Goal: Task Accomplishment & Management: Complete application form

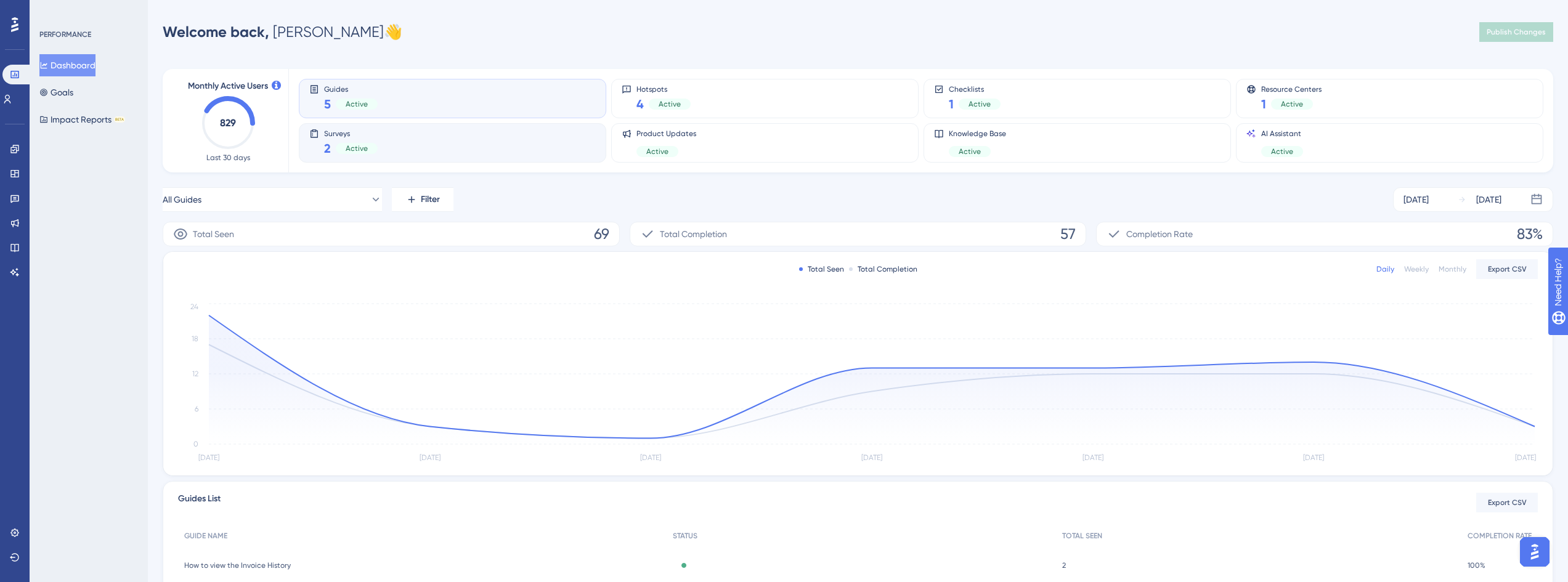
click at [409, 142] on div "Surveys 2 Active" at bounding box center [452, 142] width 287 height 28
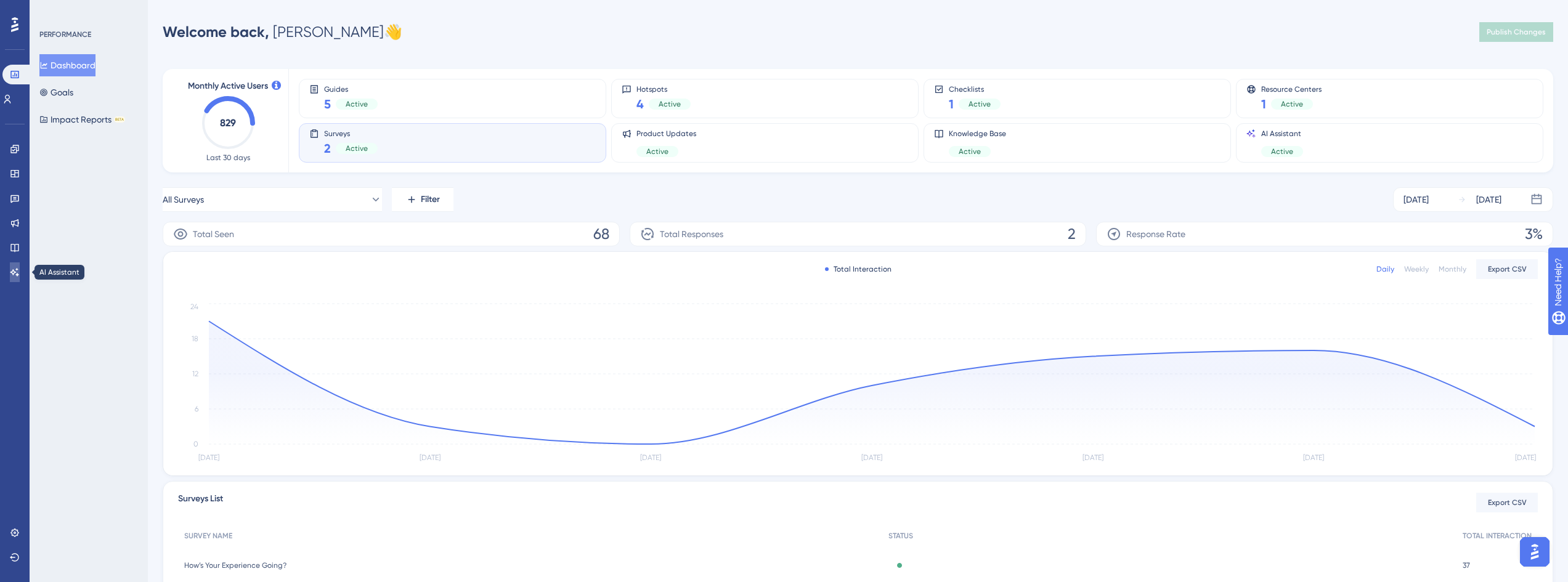
click at [17, 273] on icon at bounding box center [14, 272] width 10 height 10
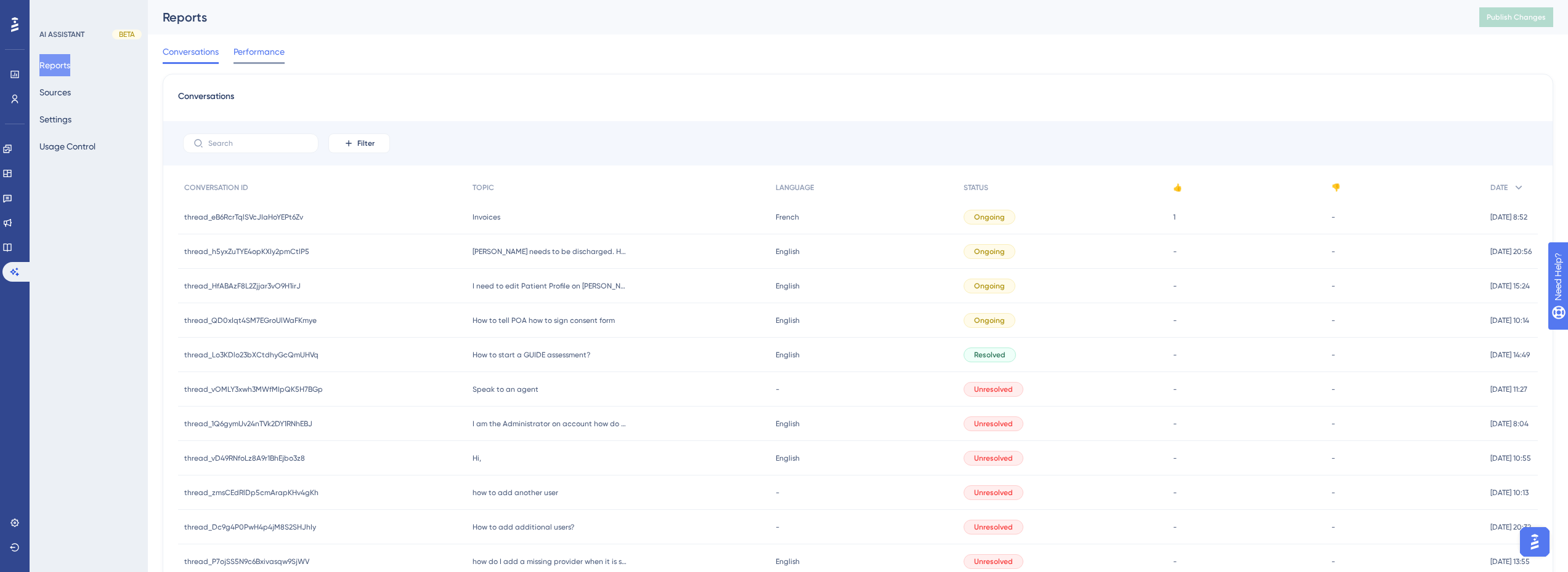
click at [271, 51] on span "Performance" at bounding box center [259, 51] width 51 height 14
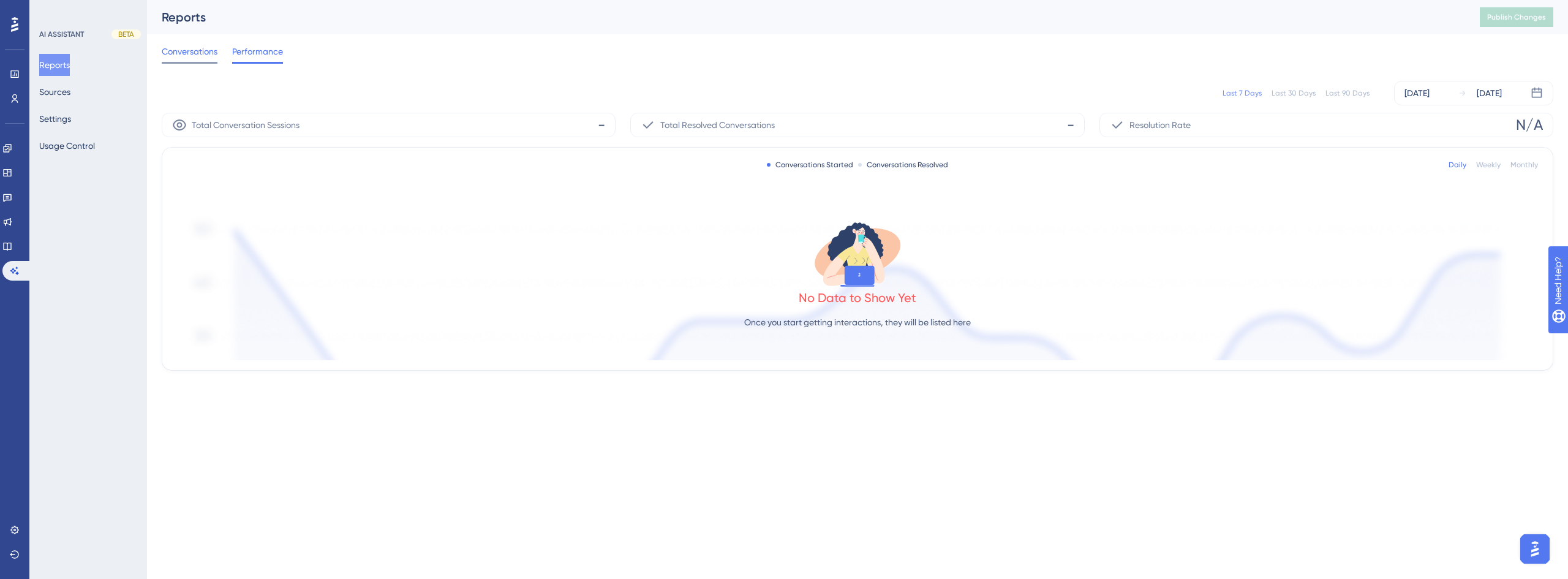
click at [217, 49] on span "Conversations" at bounding box center [190, 51] width 56 height 14
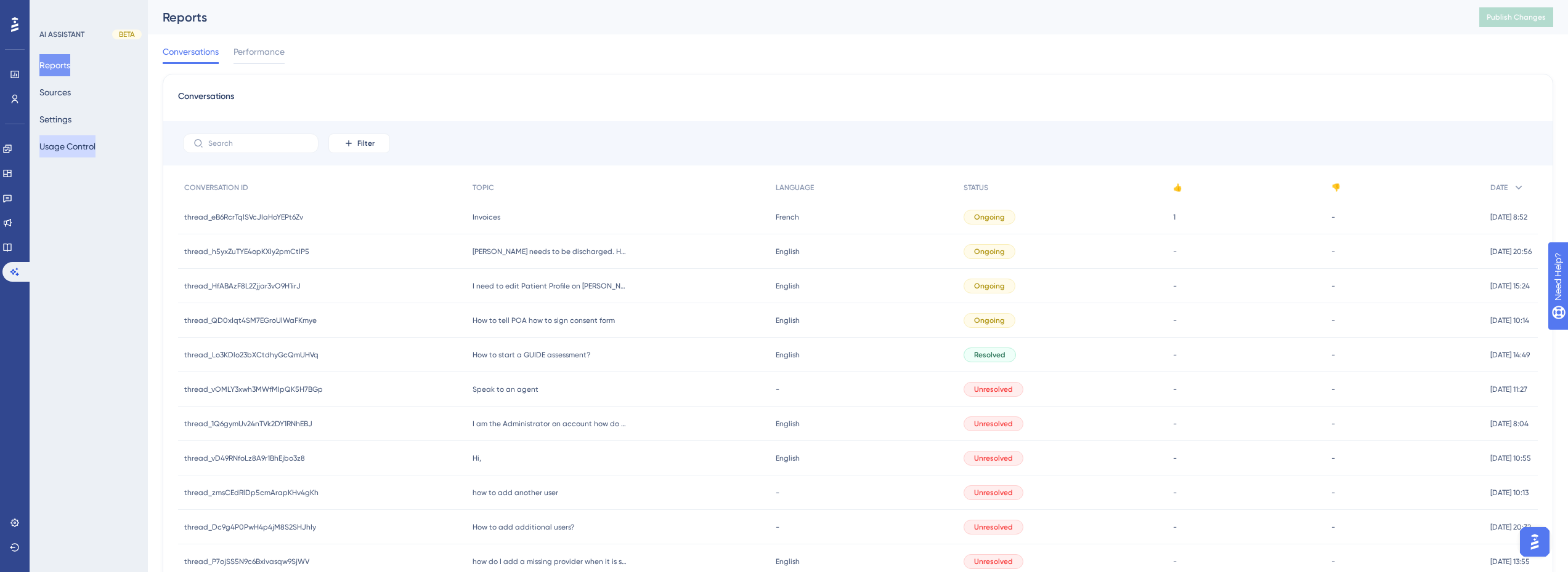
click at [78, 139] on button "Usage Control" at bounding box center [67, 147] width 56 height 22
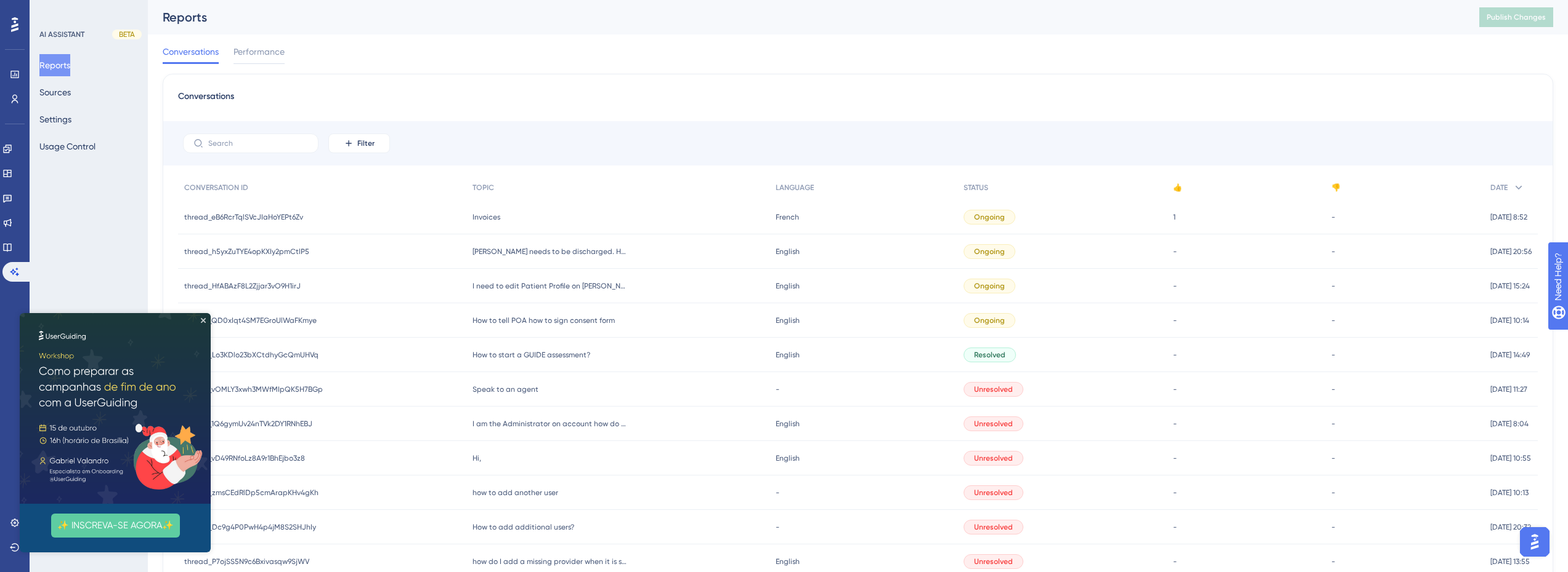
click at [817, 128] on div "Filter" at bounding box center [857, 143] width 1389 height 44
click at [205, 317] on img at bounding box center [116, 409] width 191 height 191
click at [204, 319] on icon "Close Preview" at bounding box center [203, 321] width 5 height 5
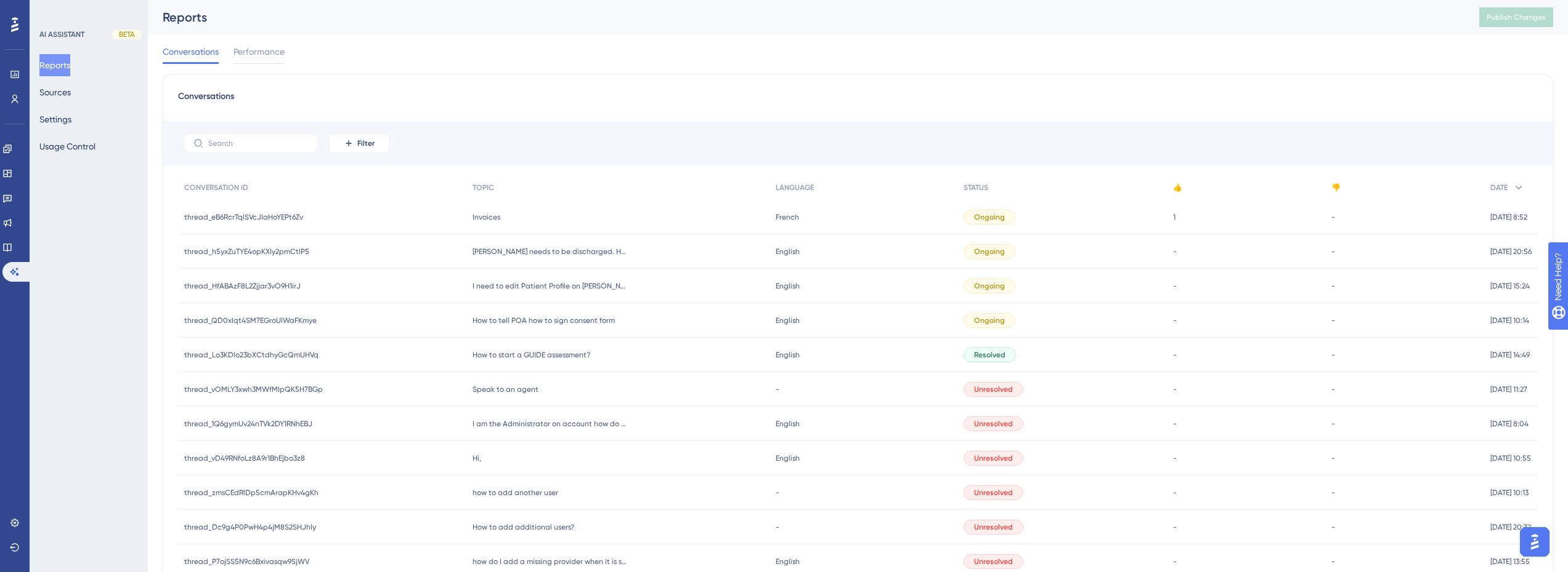
click at [284, 225] on div "thread_eB6RcrTqlSVcJIaHoYEPt6Zv thread_eB6RcrTqlSVcJIaHoYEPt6Zv" at bounding box center [322, 217] width 288 height 34
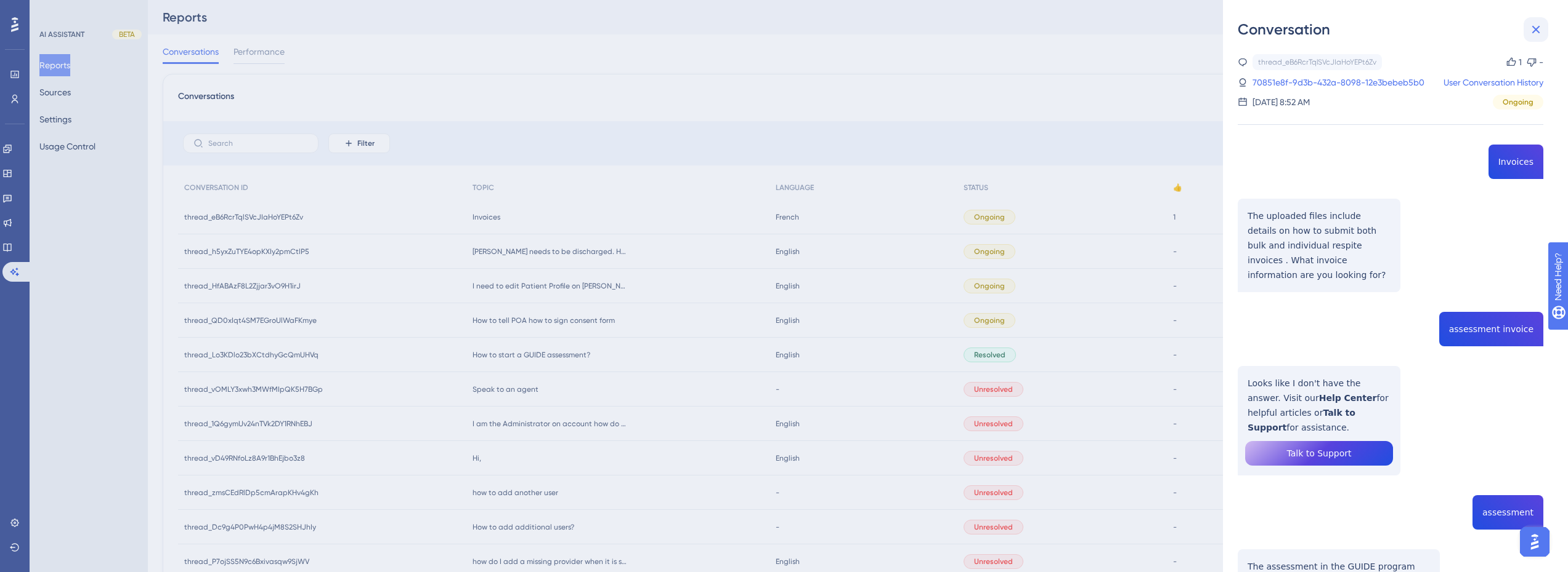
click at [1533, 30] on icon at bounding box center [1535, 30] width 14 height 14
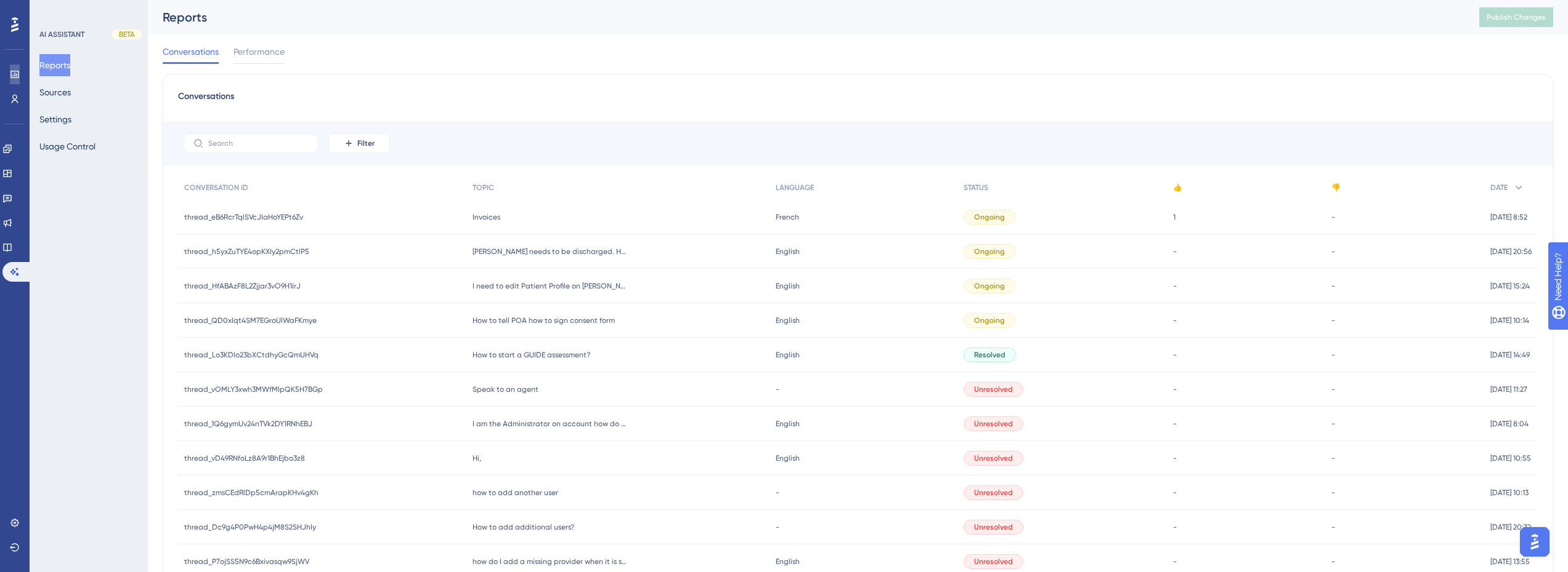
click at [19, 73] on icon at bounding box center [14, 75] width 10 height 10
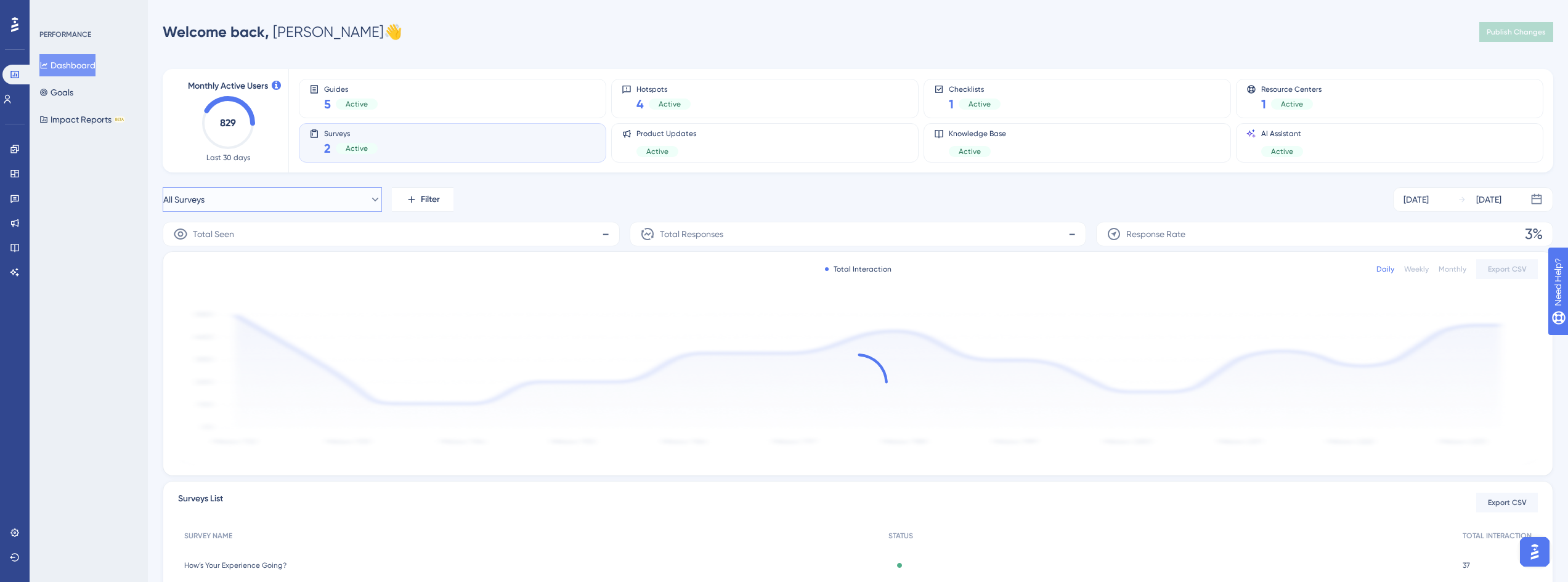
click at [283, 189] on button "All Surveys" at bounding box center [272, 199] width 219 height 25
click at [271, 293] on span "How’s Your Experience Going?" at bounding box center [239, 299] width 118 height 14
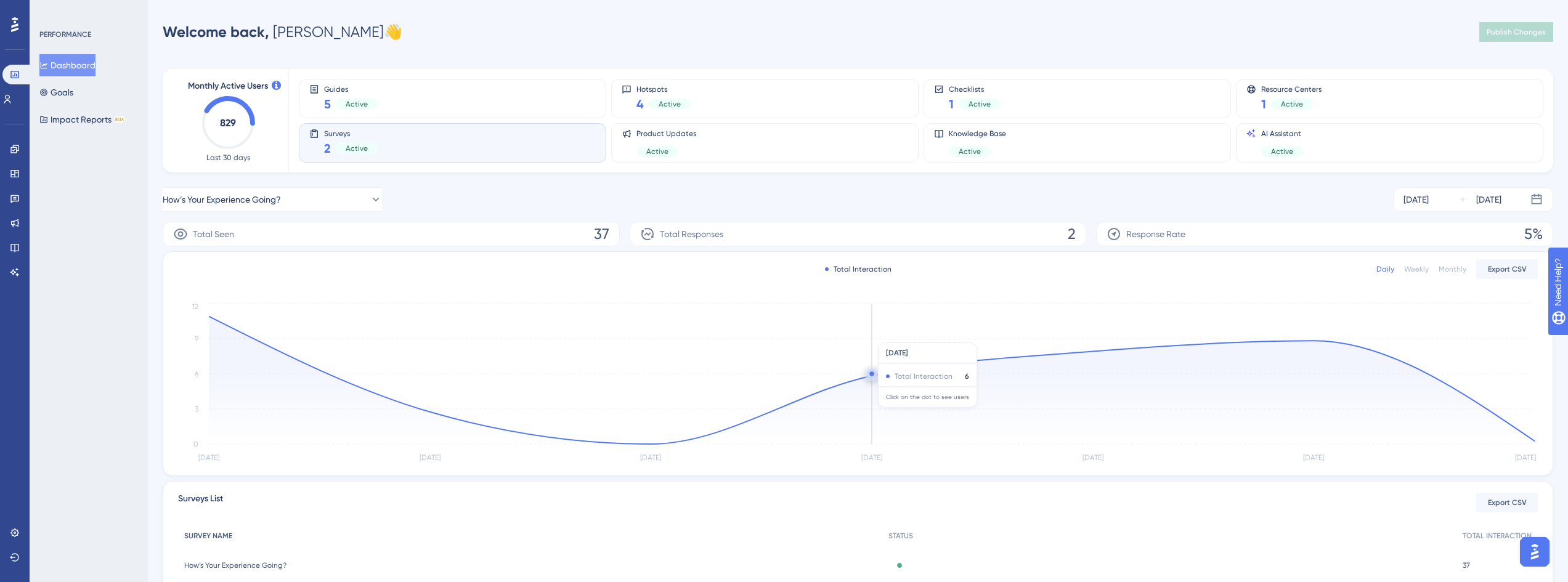
scroll to position [115, 0]
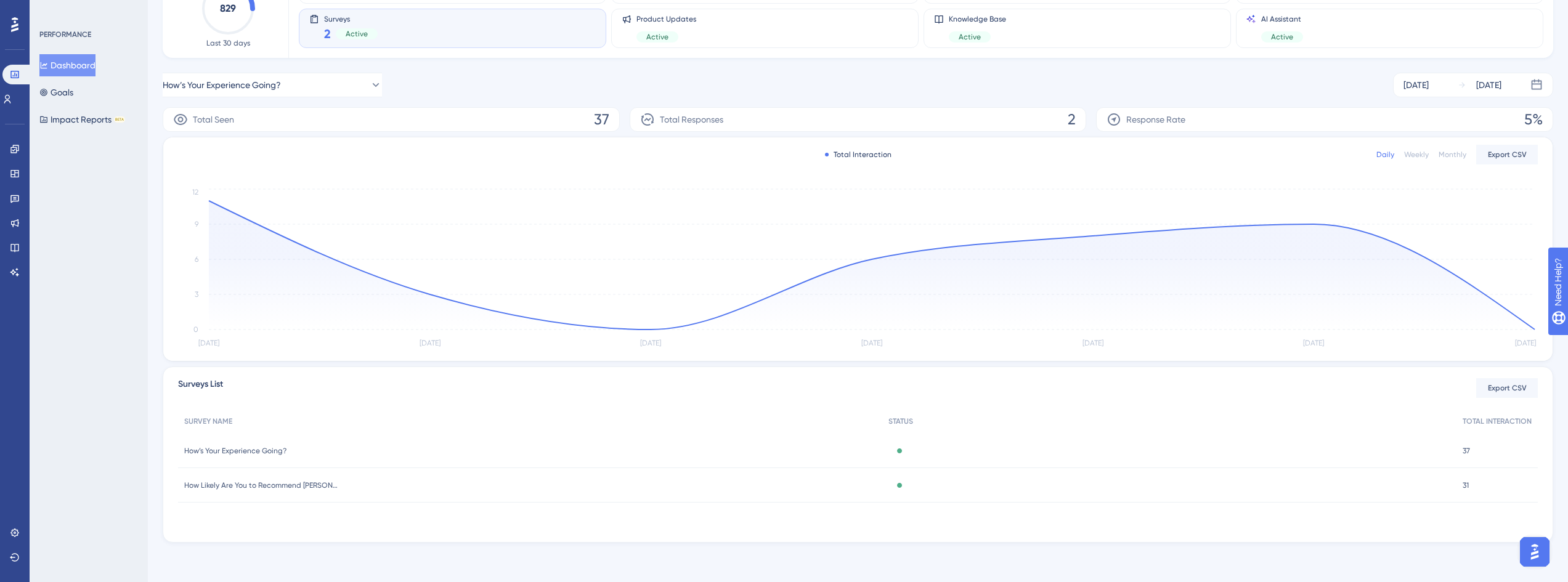
click at [269, 450] on span "How’s Your Experience Going?" at bounding box center [234, 450] width 102 height 10
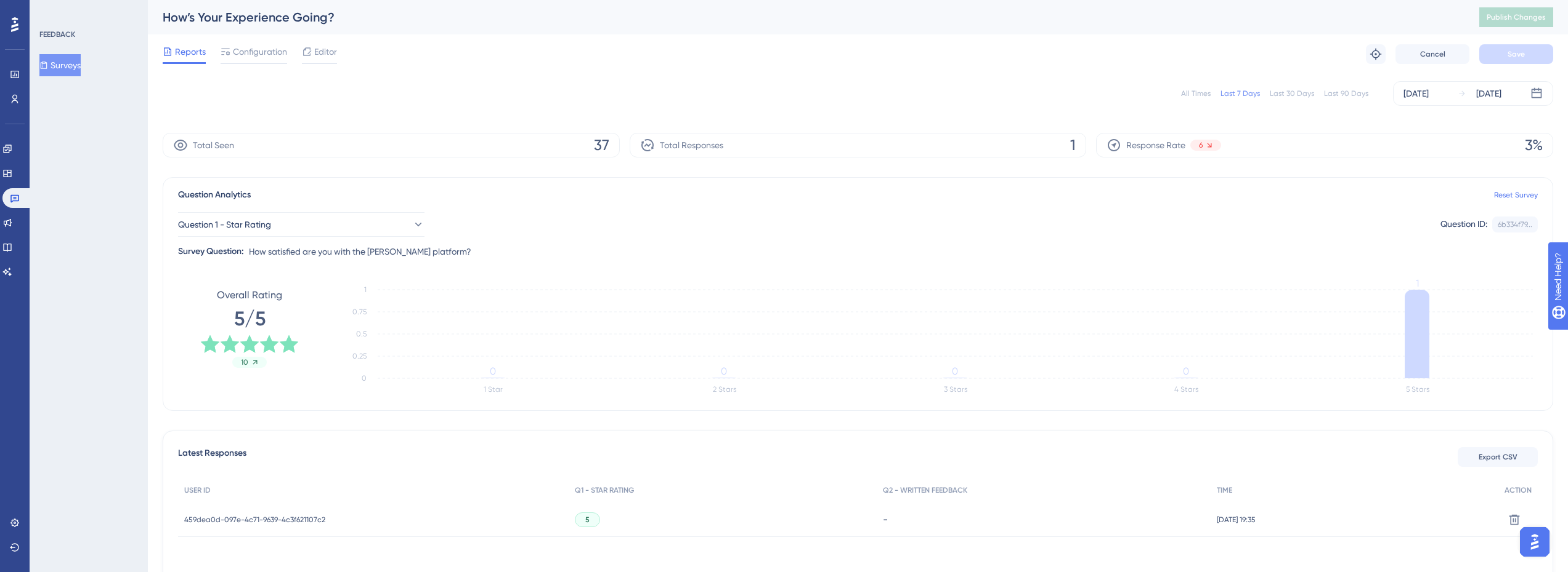
click at [1340, 91] on div "Last 90 Days" at bounding box center [1346, 93] width 44 height 10
click at [17, 187] on div "Engagement Widgets Feedback Product Updates Knowledge Base AI Assistant" at bounding box center [14, 210] width 25 height 143
click at [16, 193] on link at bounding box center [17, 198] width 30 height 20
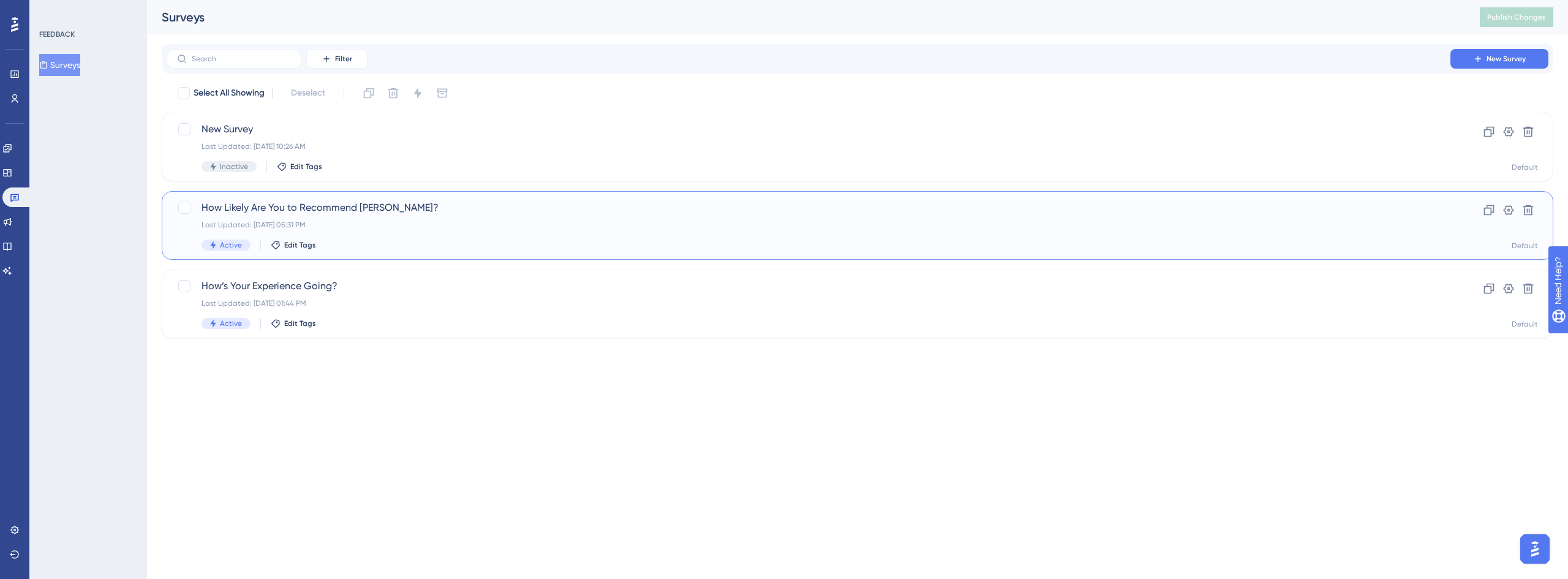
click at [341, 219] on div "How Likely Are You to Recommend [PERSON_NAME]? Last Updated: [DATE] 05:31 PM Ac…" at bounding box center [808, 225] width 1214 height 50
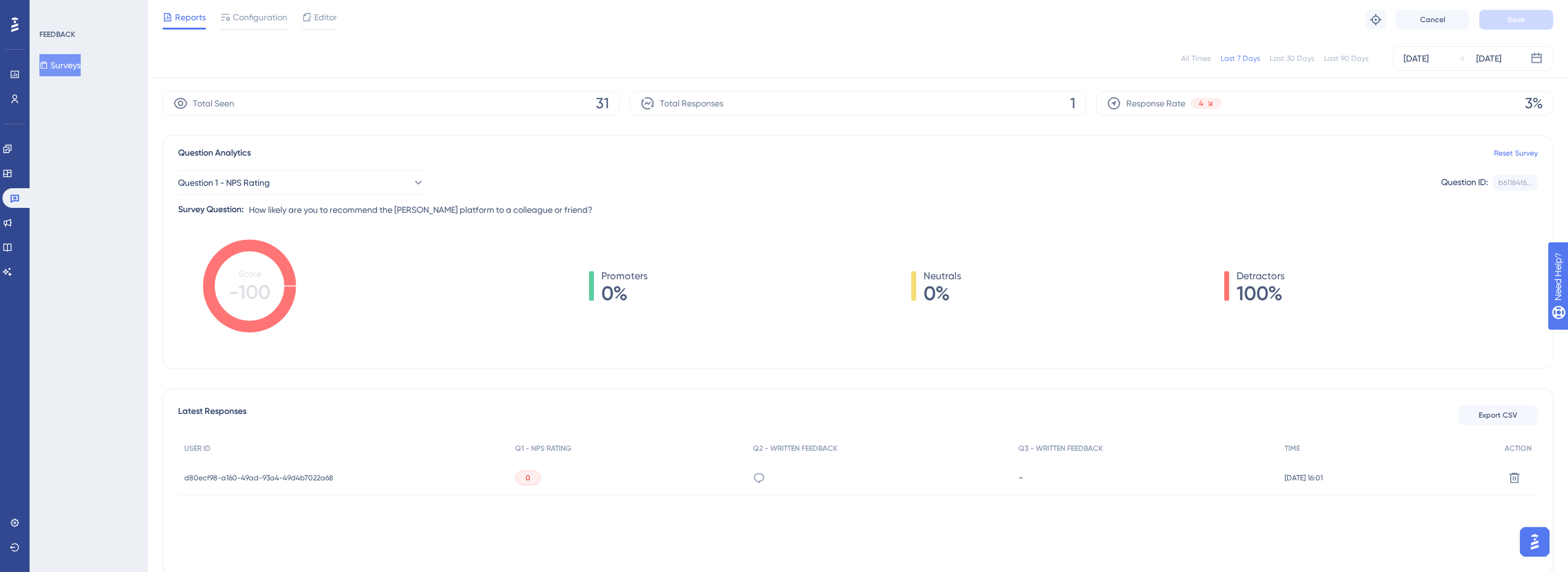
scroll to position [103, 0]
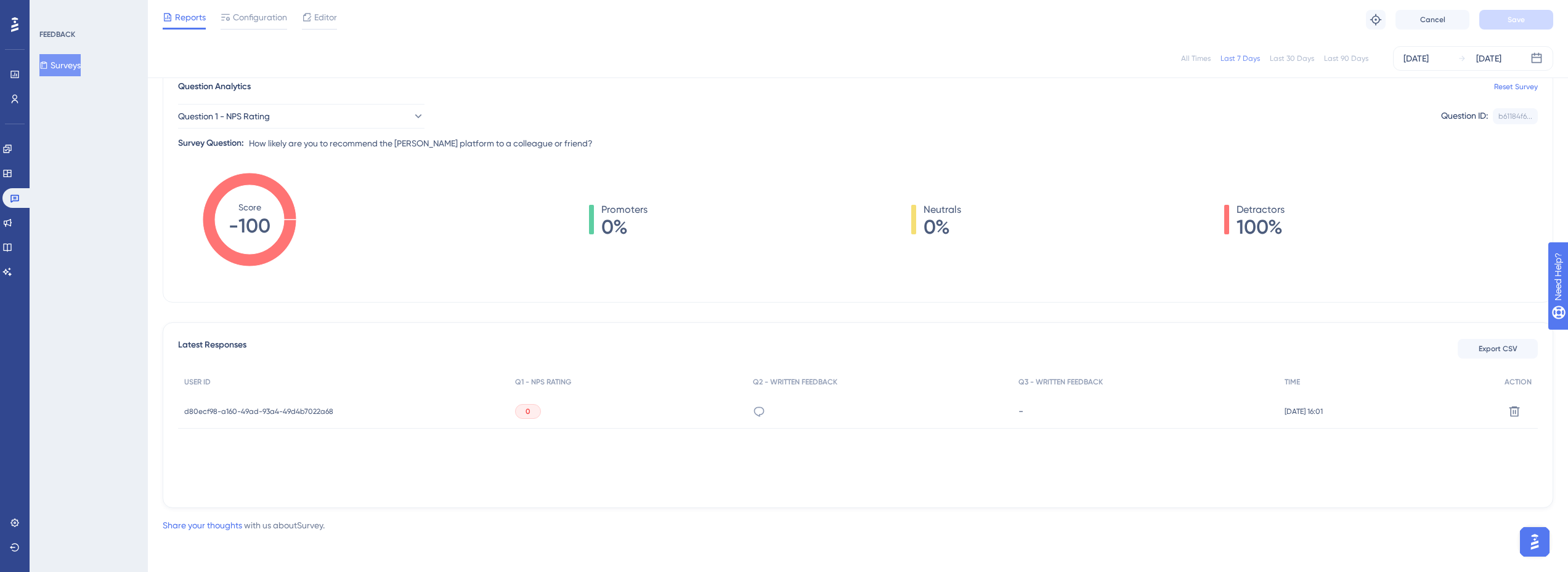
click at [297, 411] on span "d80ecf98-a160-49ad-93a4-49d4b7022a68" at bounding box center [259, 412] width 149 height 10
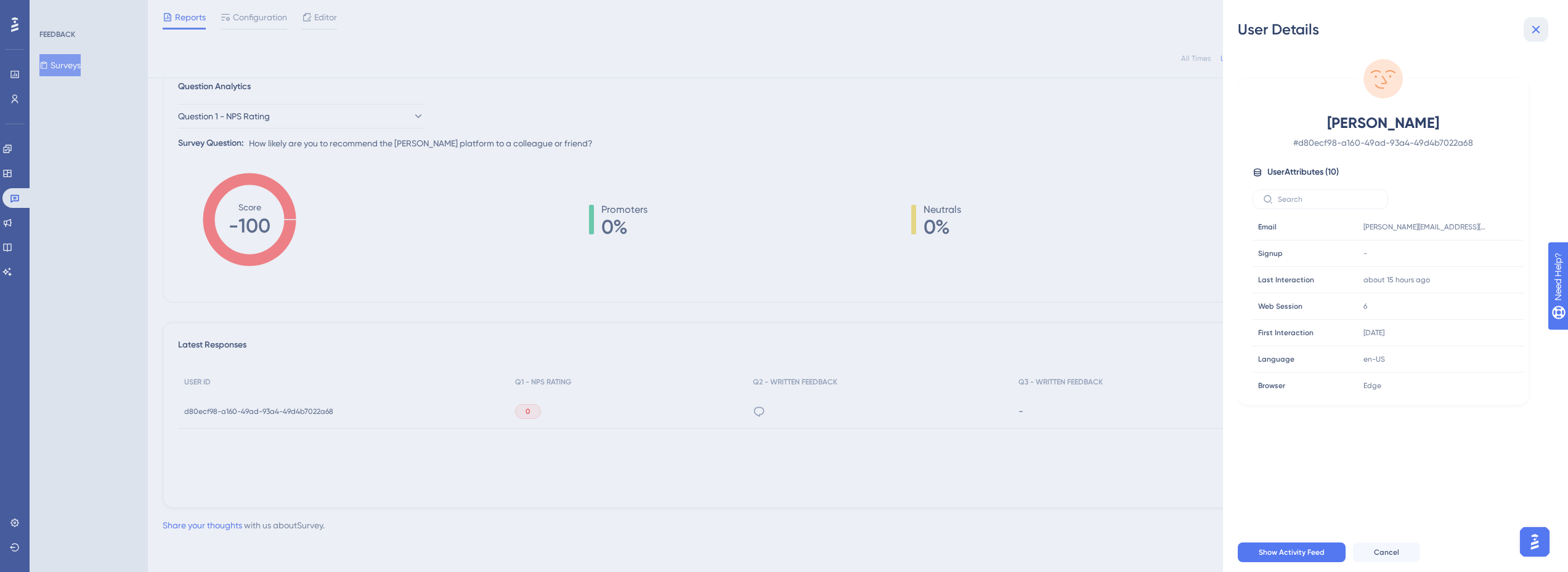
click at [1540, 28] on icon at bounding box center [1535, 30] width 14 height 14
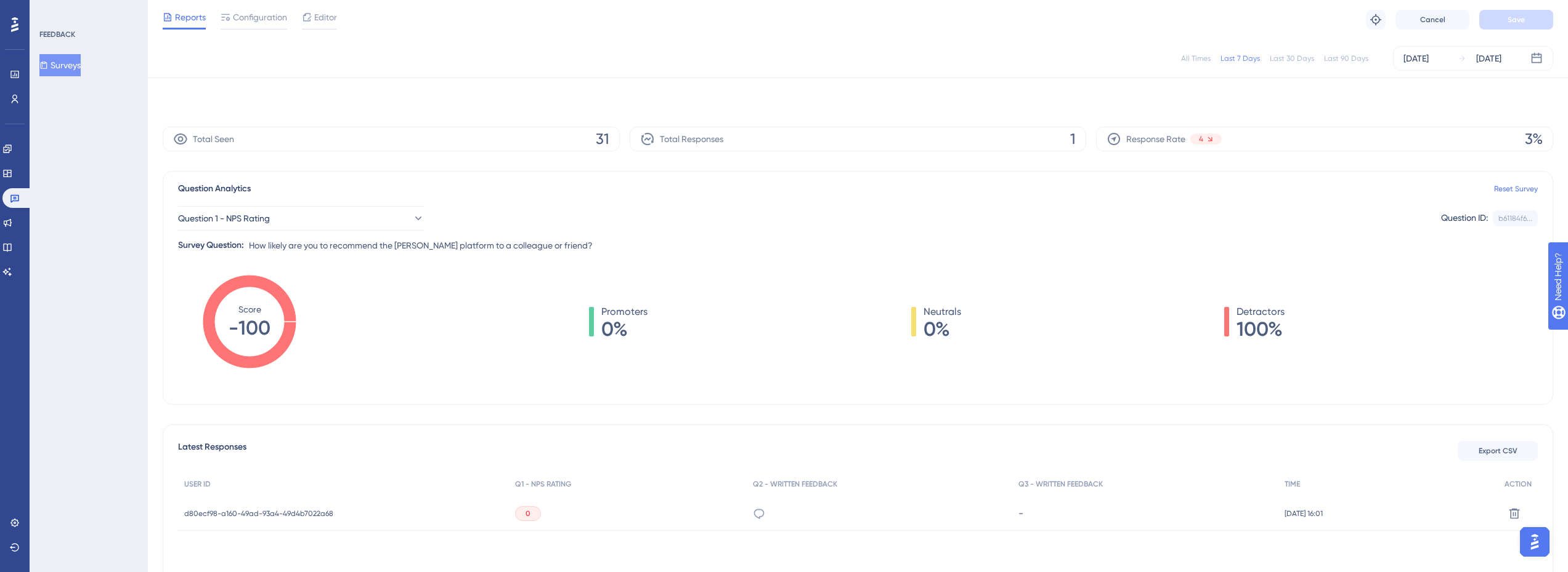
scroll to position [0, 0]
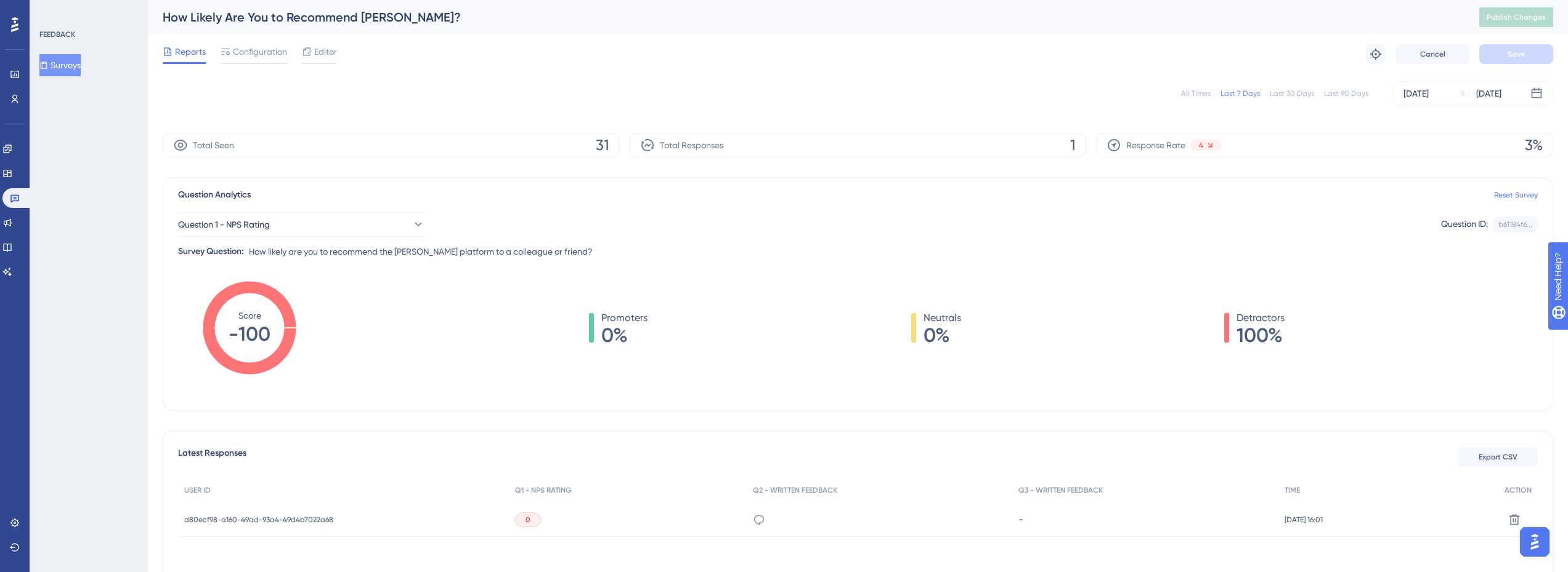
click at [1339, 96] on div "Last 90 Days" at bounding box center [1346, 93] width 44 height 10
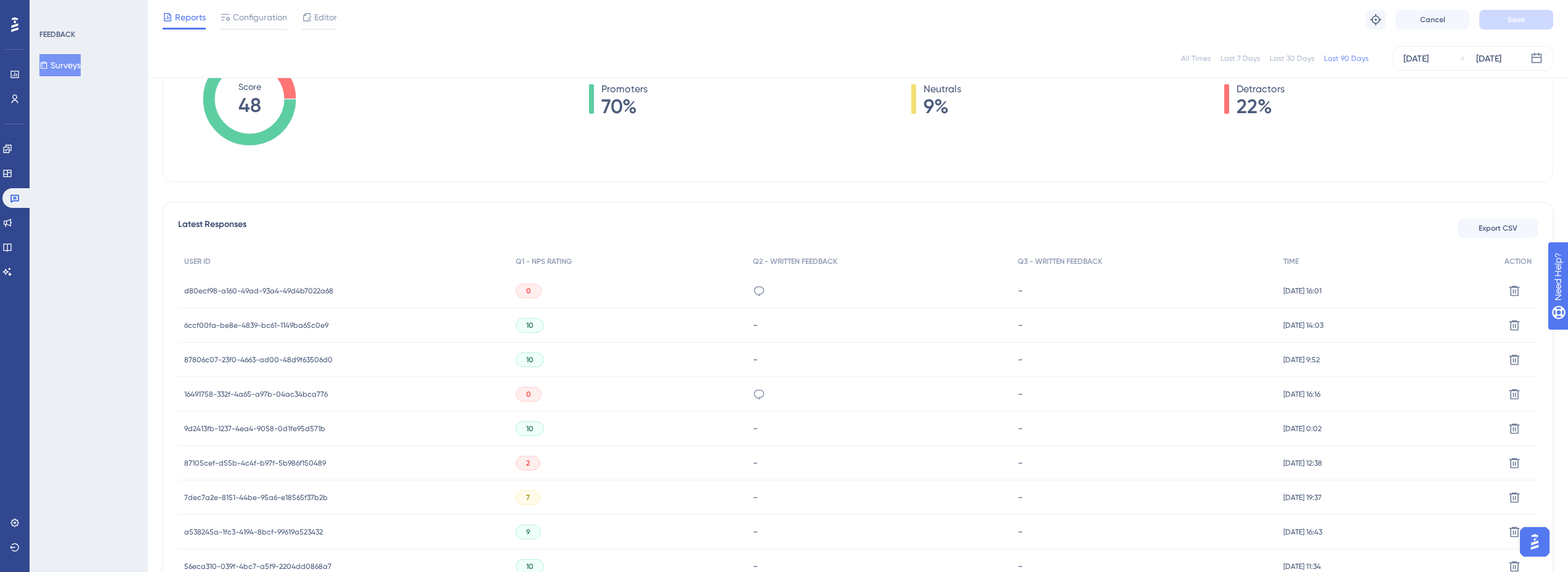
scroll to position [226, 0]
click at [289, 290] on span "d80ecf98-a160-49ad-93a4-49d4b7022a68" at bounding box center [259, 289] width 149 height 10
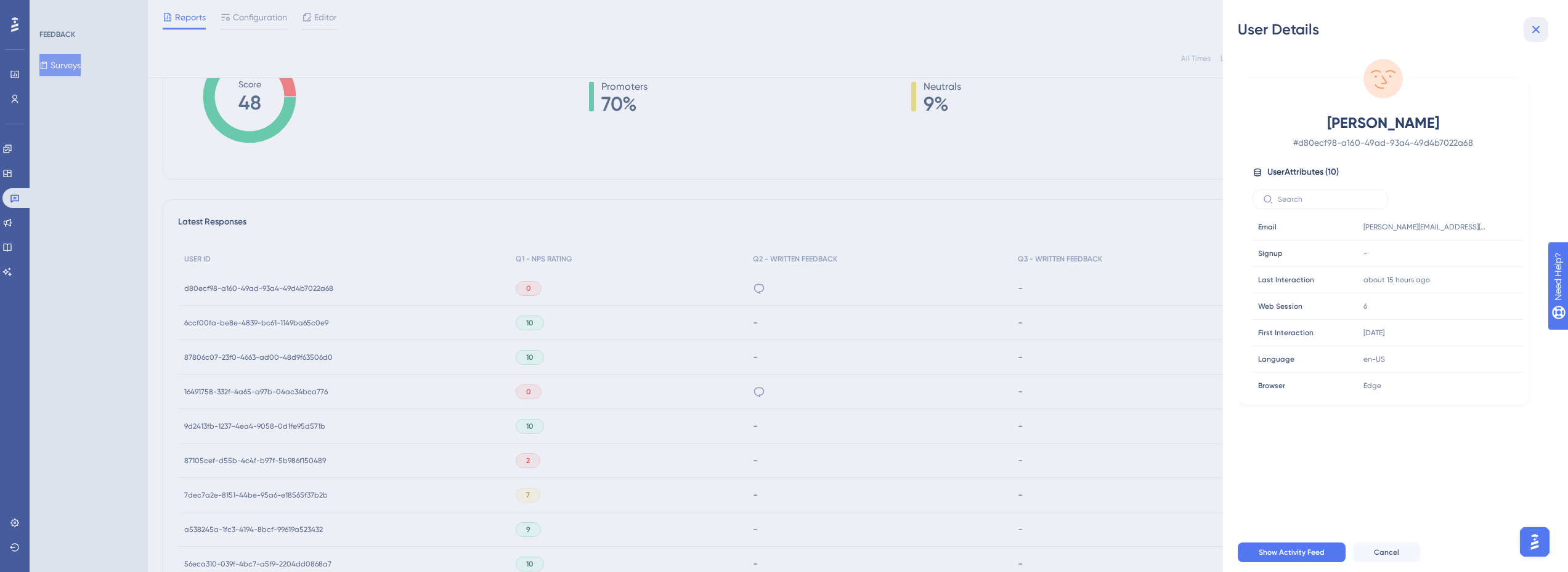
click at [1542, 31] on icon at bounding box center [1535, 30] width 14 height 14
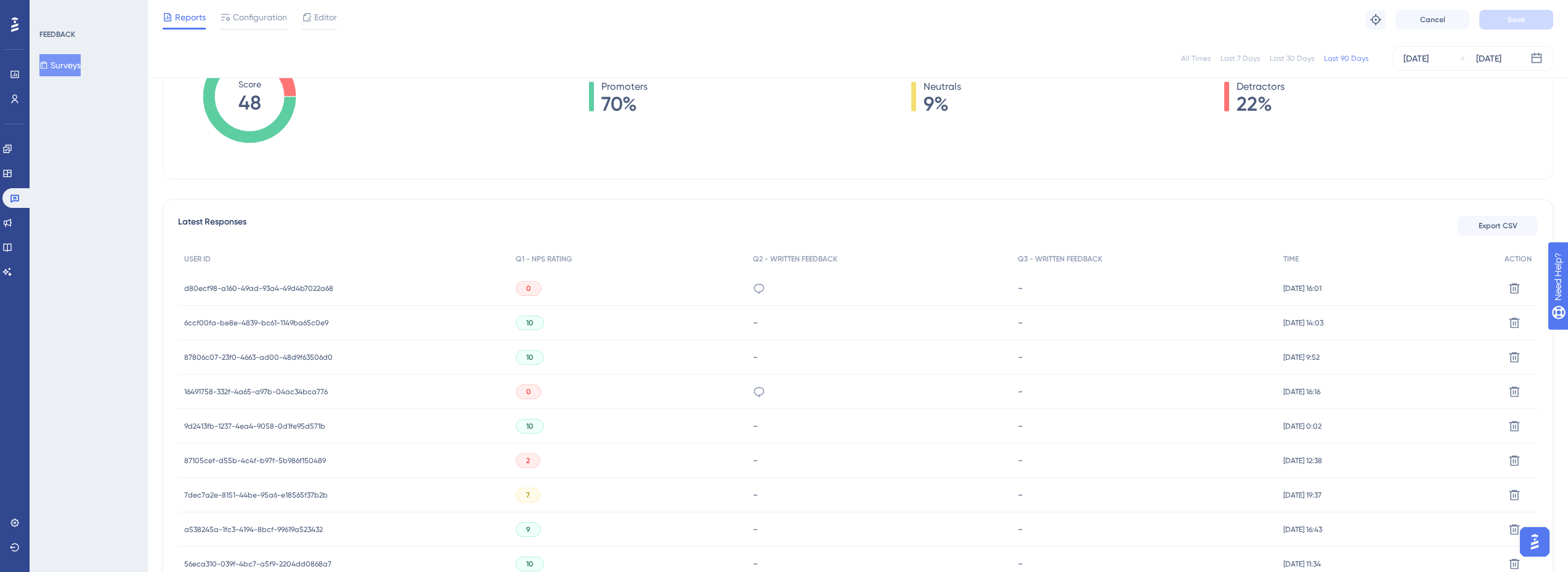
click at [289, 293] on span "d80ecf98-a160-49ad-93a4-49d4b7022a68" at bounding box center [259, 289] width 149 height 10
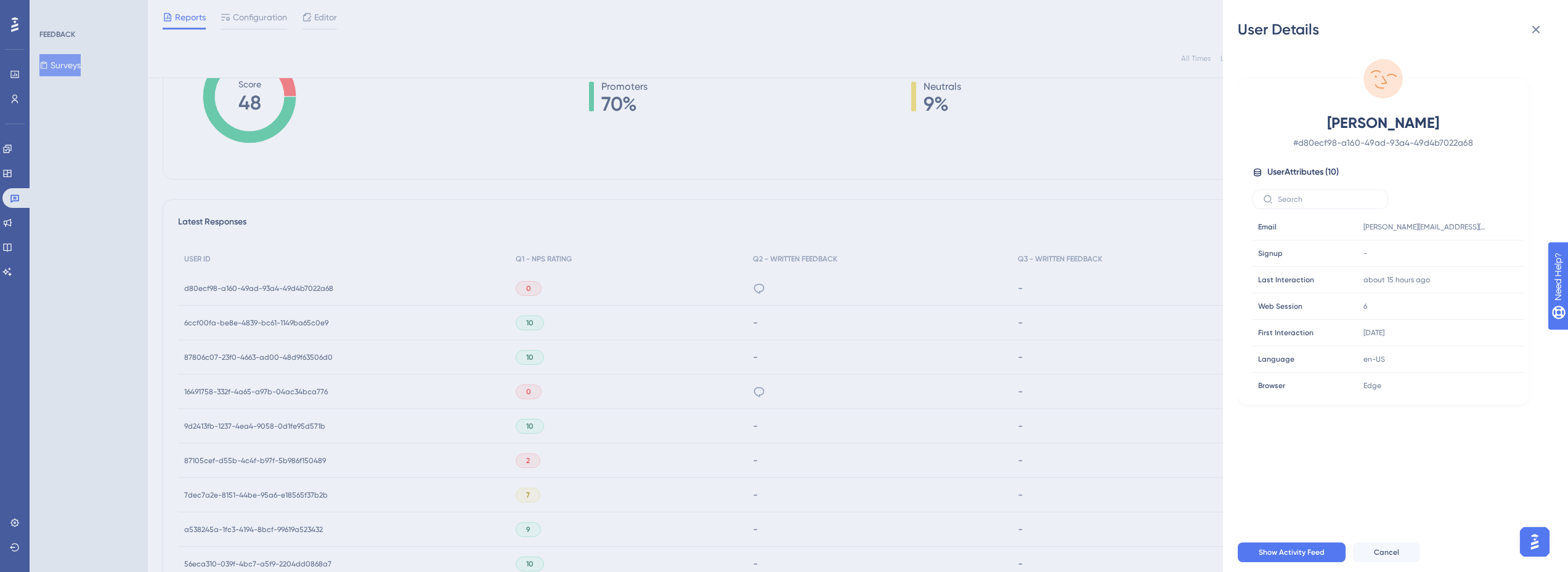
click at [1399, 124] on span "[PERSON_NAME]" at bounding box center [1383, 123] width 217 height 20
click at [1476, 225] on icon at bounding box center [1476, 226] width 12 height 12
drag, startPoint x: 6, startPoint y: 254, endPoint x: 20, endPoint y: 249, distance: 14.9
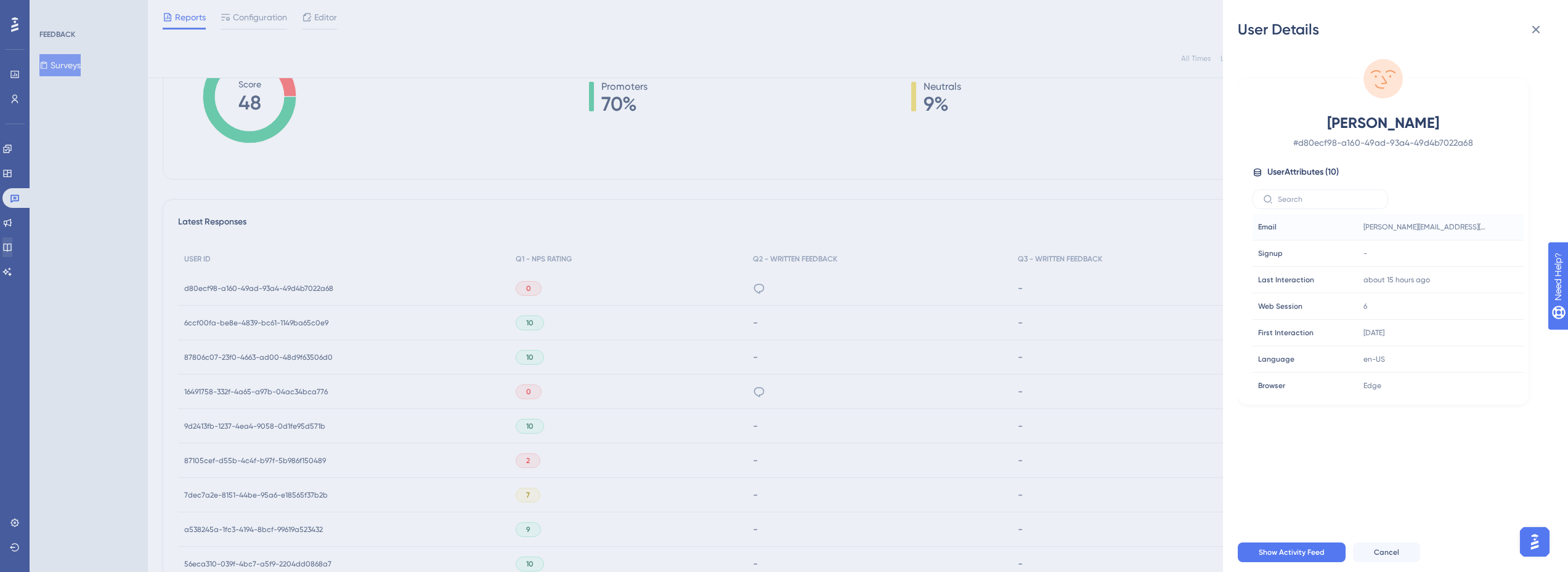
click at [6, 254] on div "User Details [PERSON_NAME] # d80ecf98-a160-49ad-93a4-49d4b7022a68 User Attribut…" at bounding box center [784, 286] width 1568 height 572
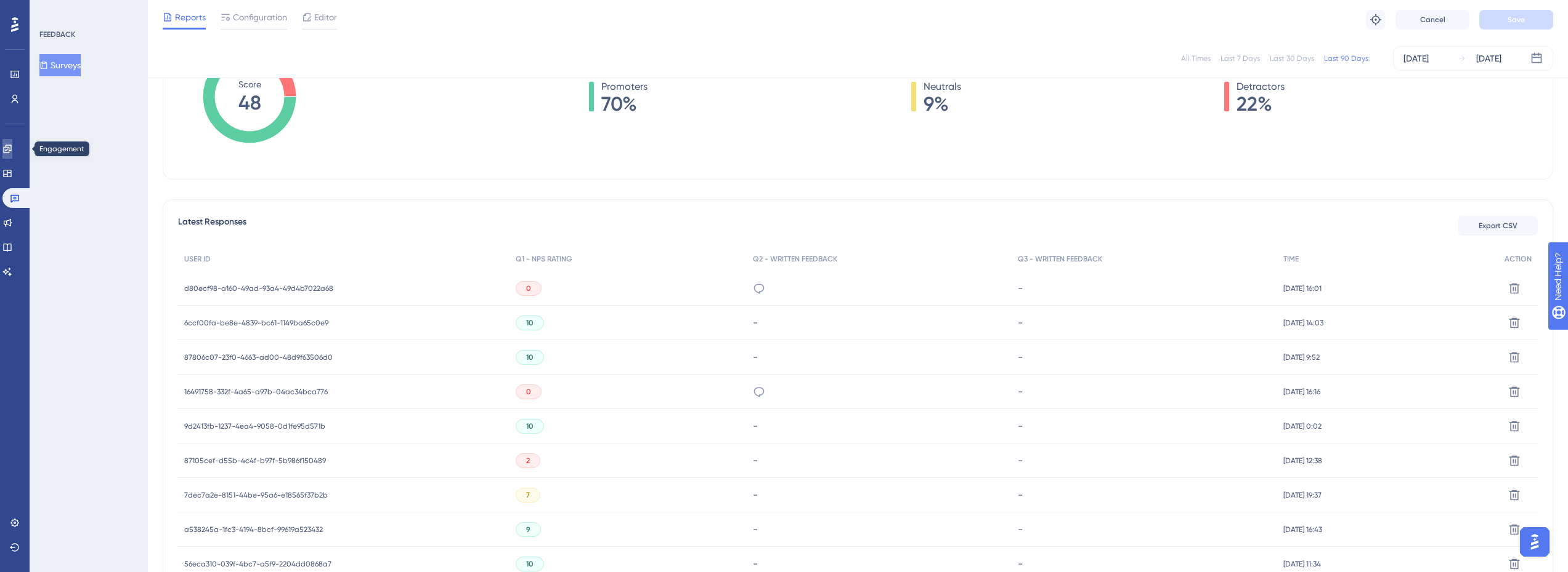
click at [12, 142] on link at bounding box center [7, 148] width 10 height 20
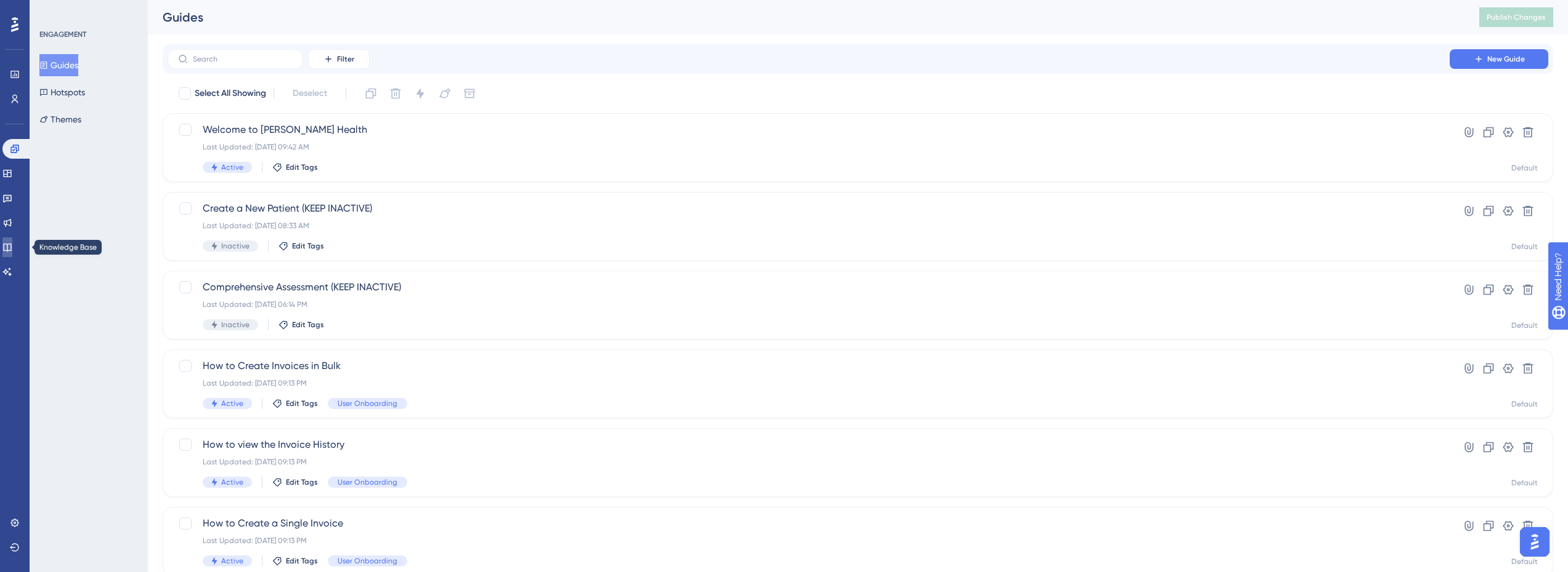
click at [6, 248] on link at bounding box center [7, 247] width 10 height 20
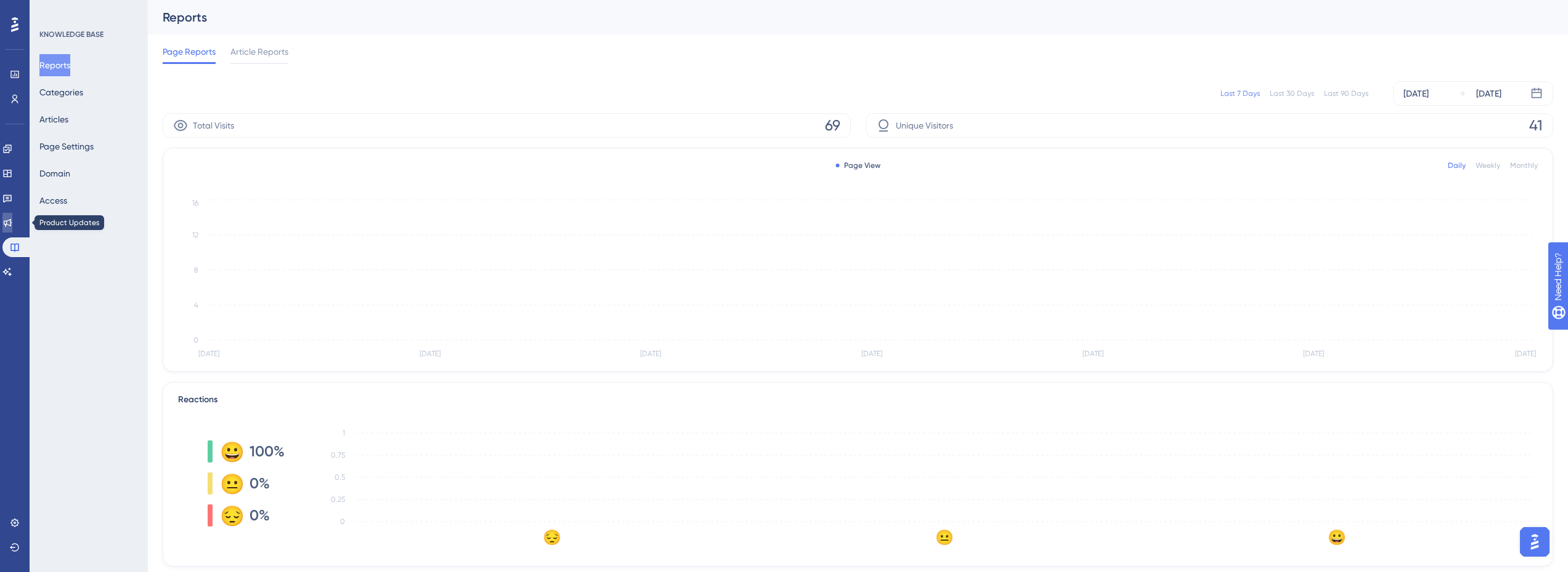
click at [12, 218] on icon at bounding box center [7, 223] width 10 height 10
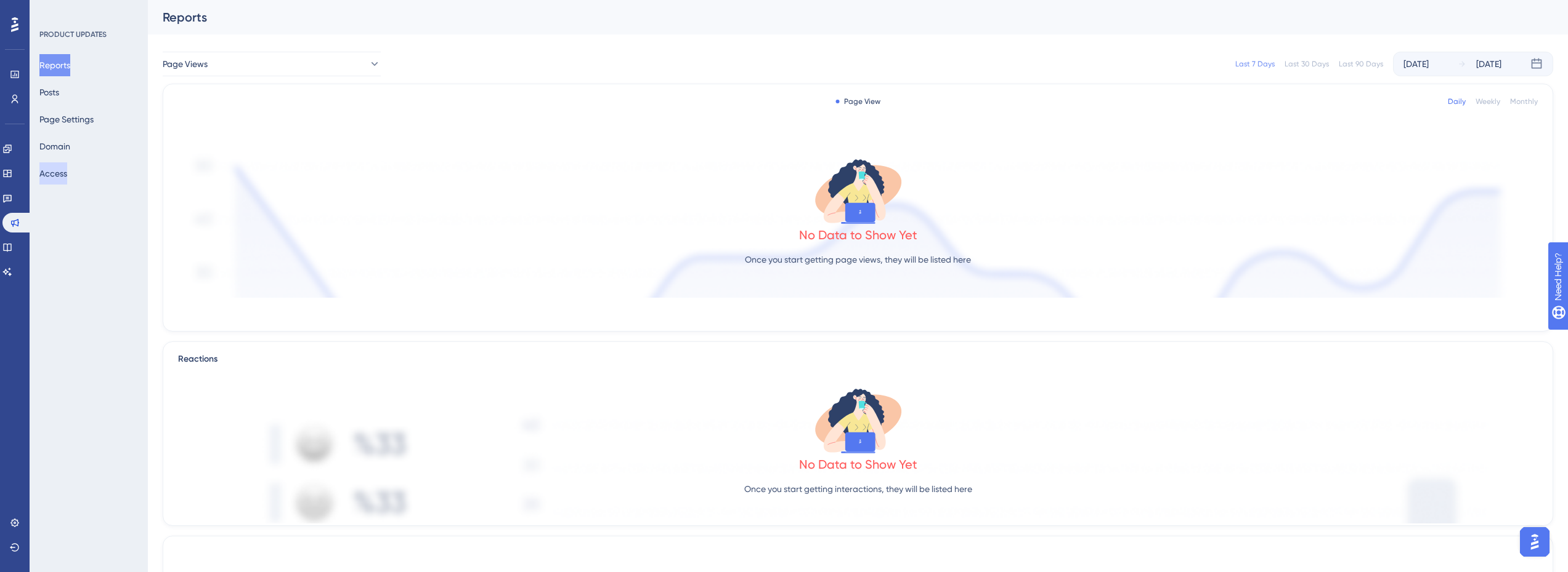
click at [67, 181] on button "Access" at bounding box center [53, 174] width 28 height 22
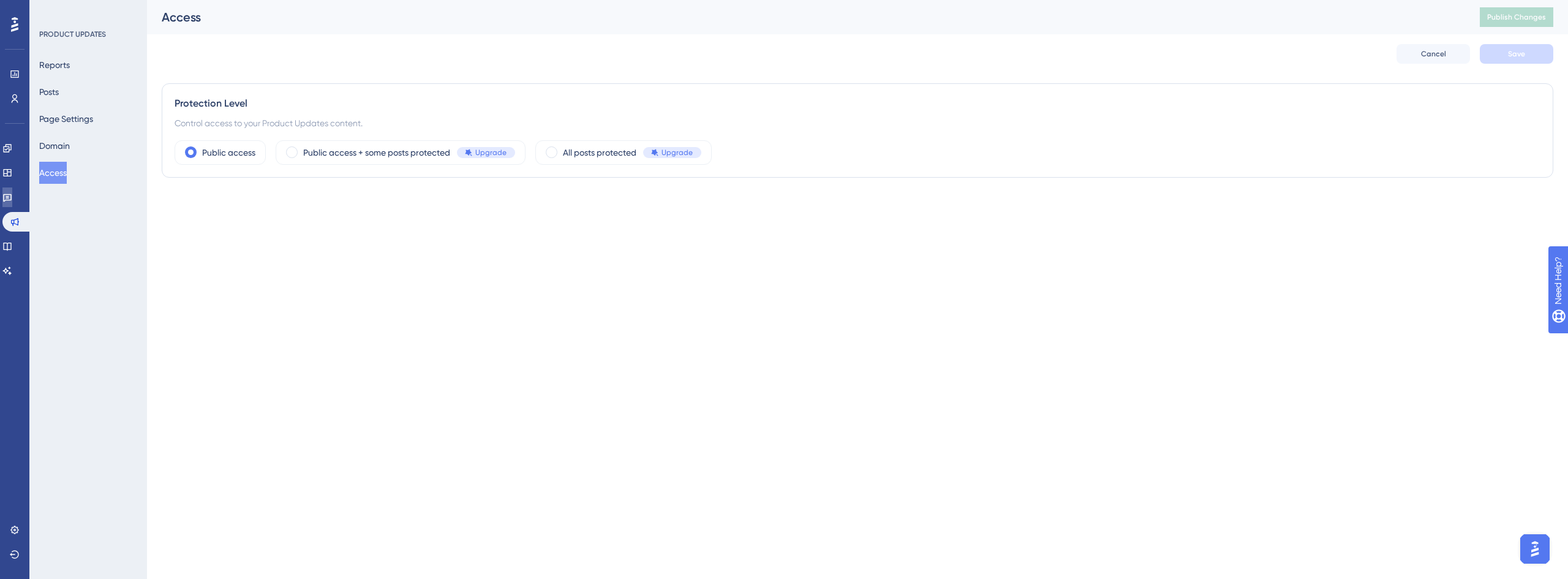
click at [12, 200] on link at bounding box center [7, 197] width 10 height 20
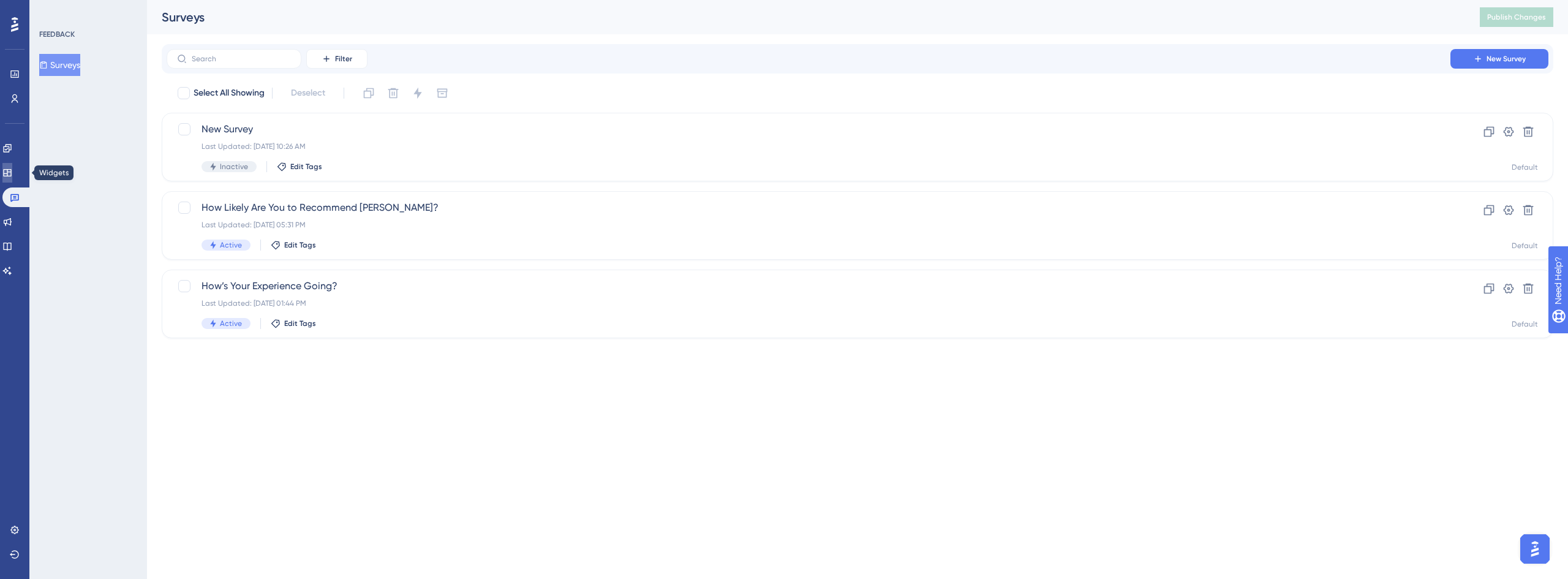
click at [12, 169] on icon at bounding box center [7, 173] width 10 height 10
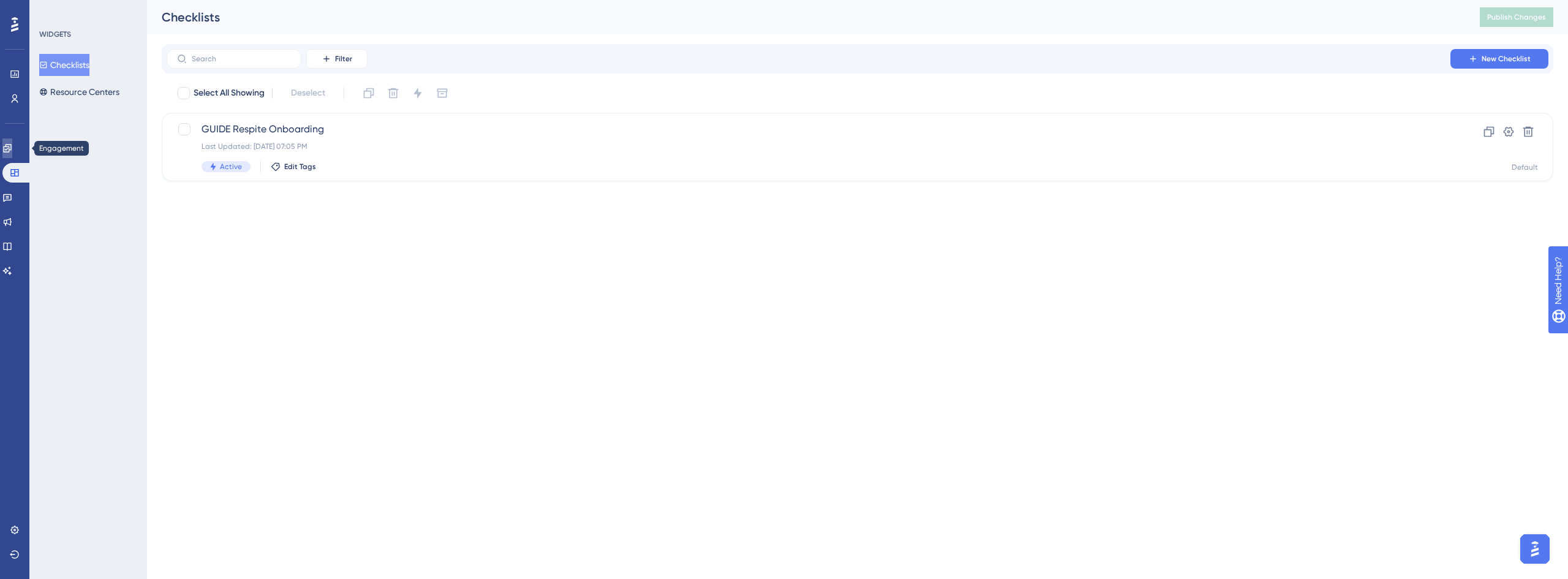
click at [12, 149] on icon at bounding box center [7, 149] width 10 height 10
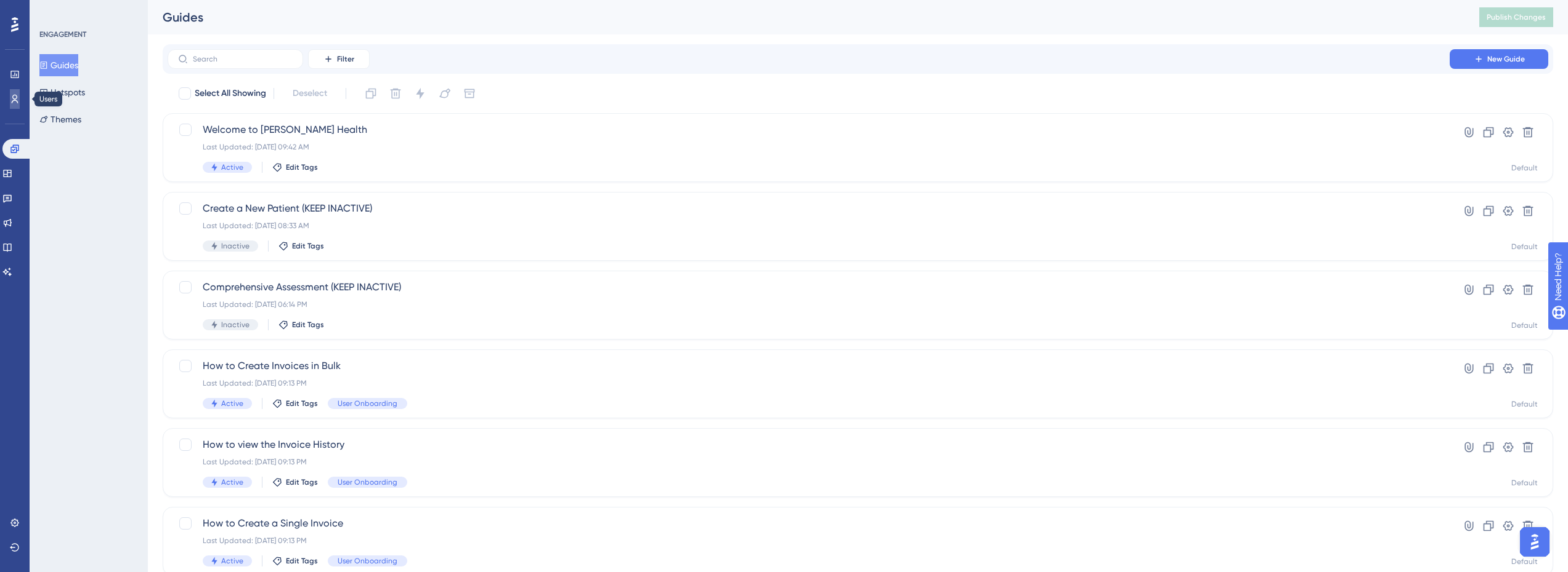
click at [10, 94] on link at bounding box center [14, 99] width 10 height 20
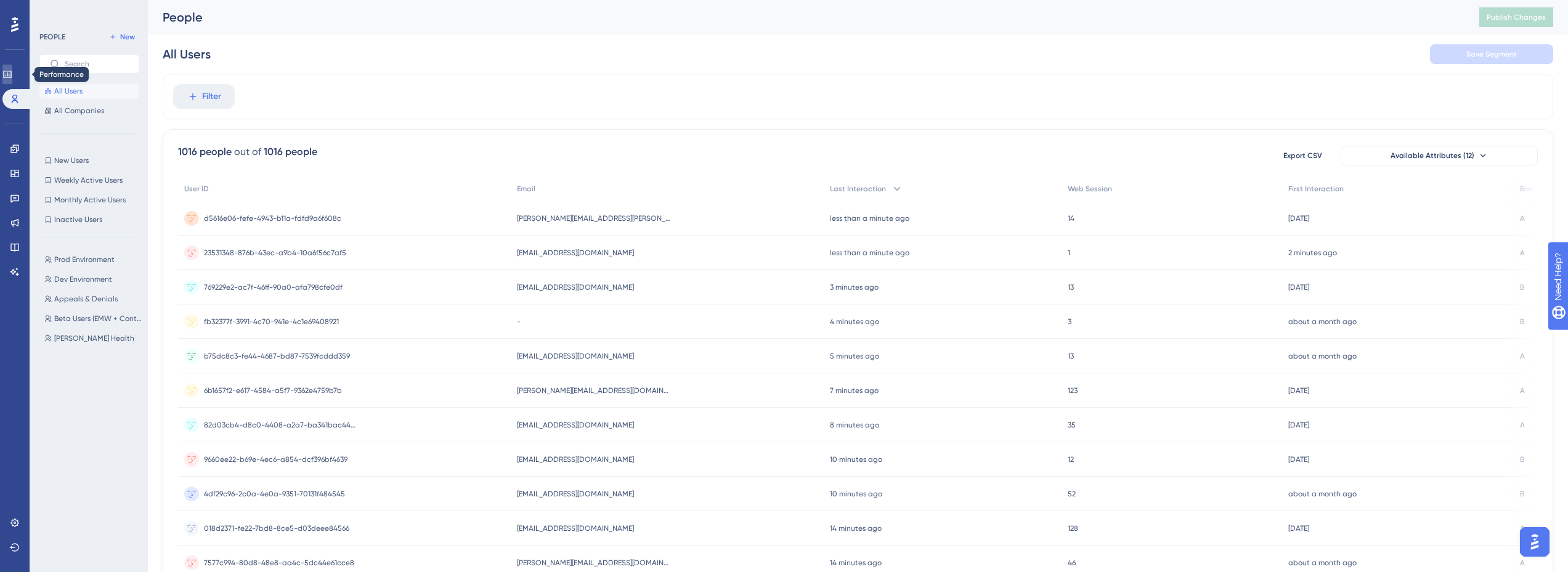
click at [12, 73] on icon at bounding box center [7, 75] width 10 height 10
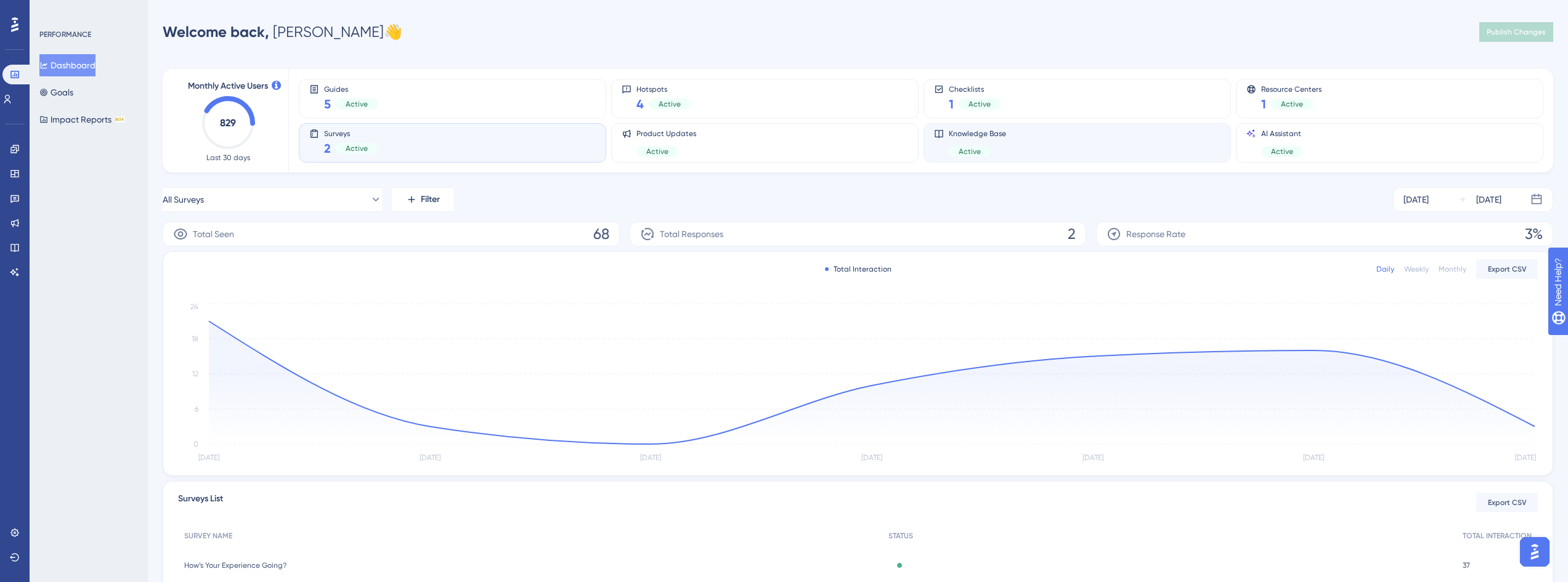
click at [1084, 146] on div "Knowledge Base Active" at bounding box center [1077, 142] width 287 height 28
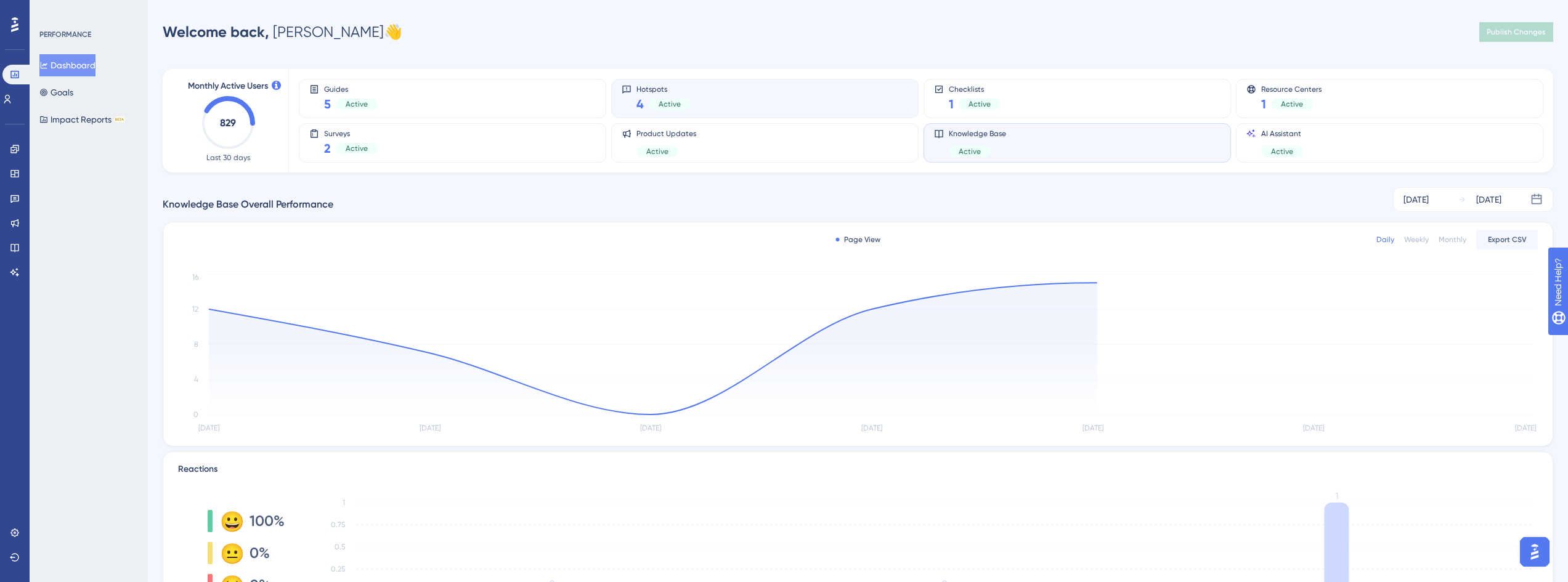
click at [713, 94] on div "Hotspots 4 Active" at bounding box center [764, 98] width 287 height 28
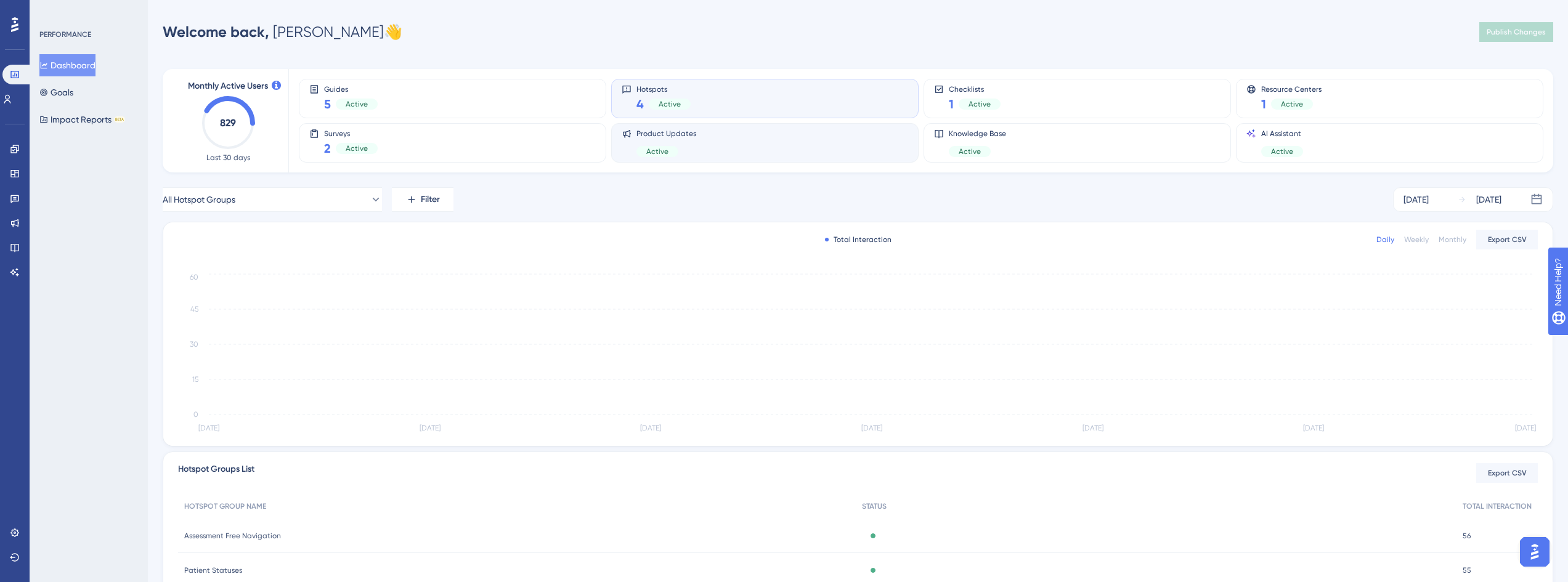
click at [723, 127] on div "Product Updates Active" at bounding box center [764, 142] width 307 height 39
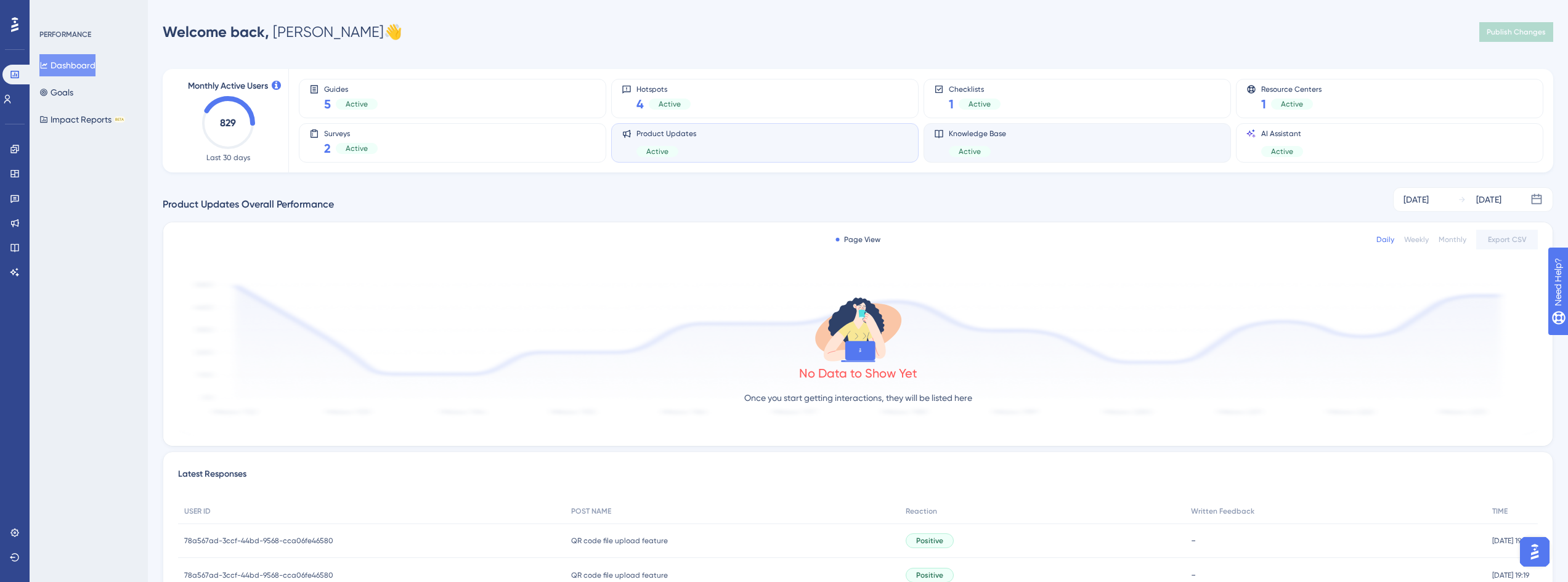
click at [1147, 150] on div "Knowledge Base Active" at bounding box center [1077, 142] width 287 height 28
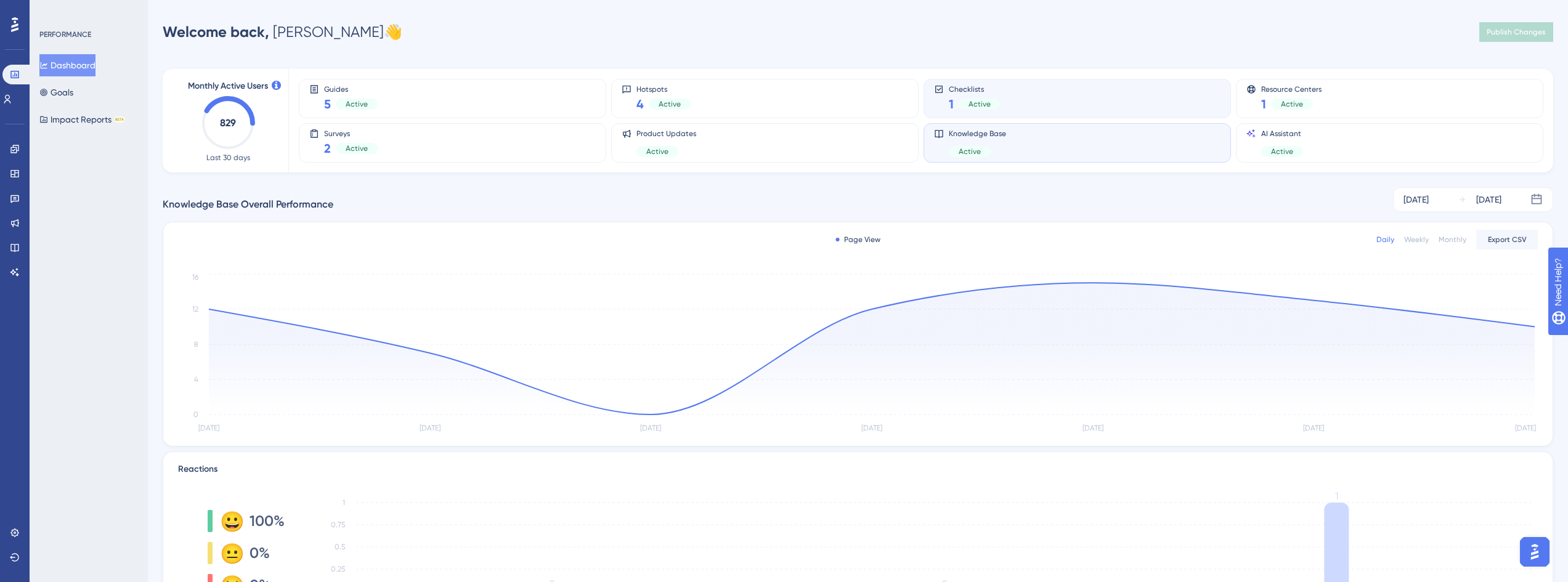
click at [1060, 82] on div "Checklists 1 Active" at bounding box center [1077, 98] width 307 height 39
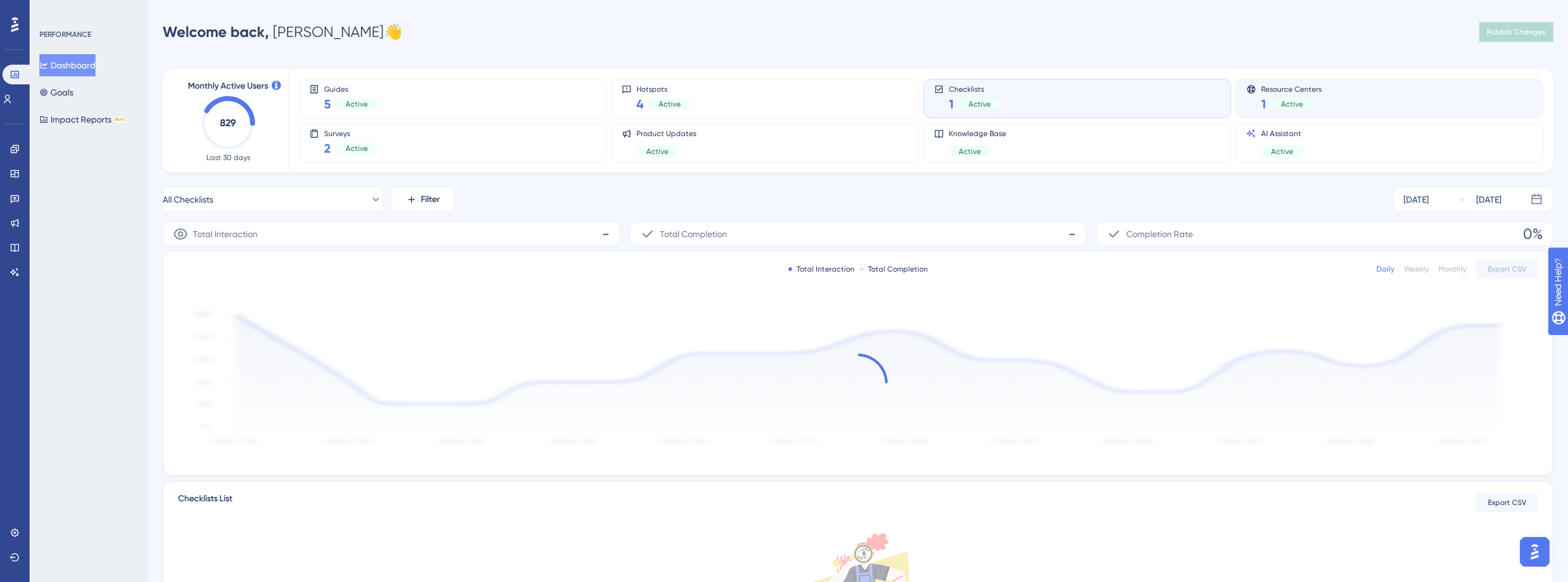
click at [1467, 96] on div "Resource Centers 1 Active" at bounding box center [1389, 98] width 287 height 28
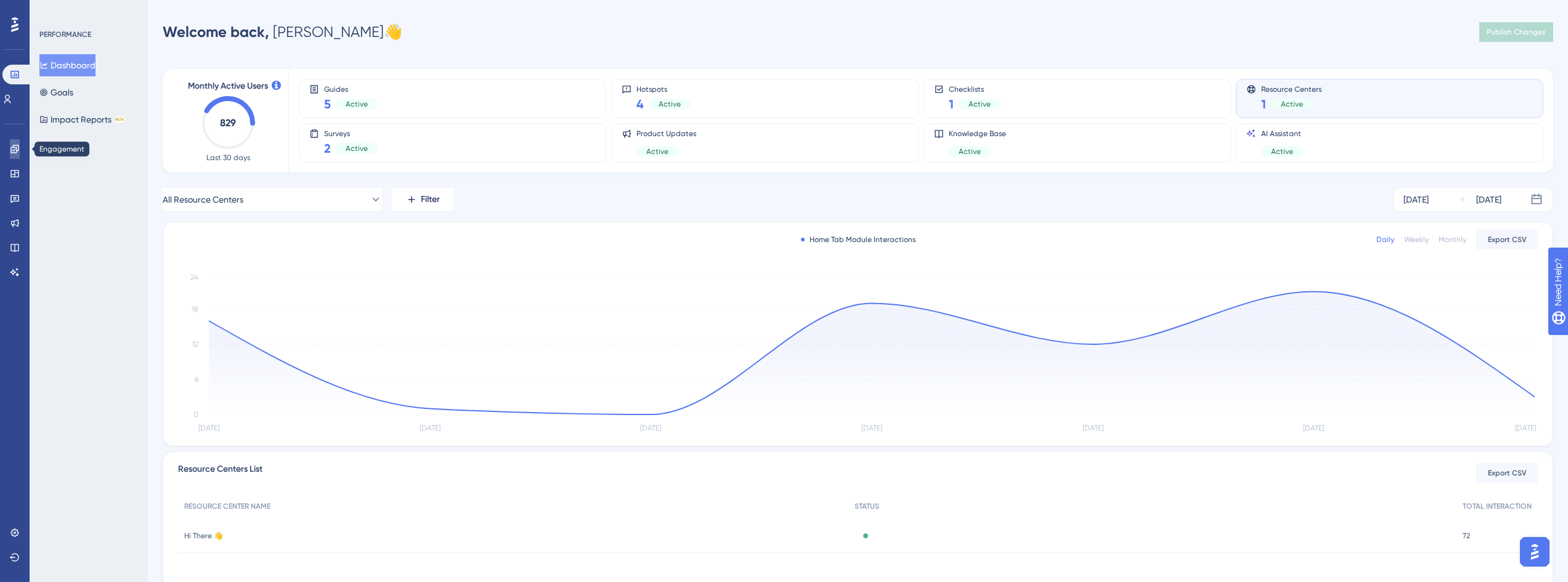
click at [14, 155] on link at bounding box center [14, 149] width 10 height 20
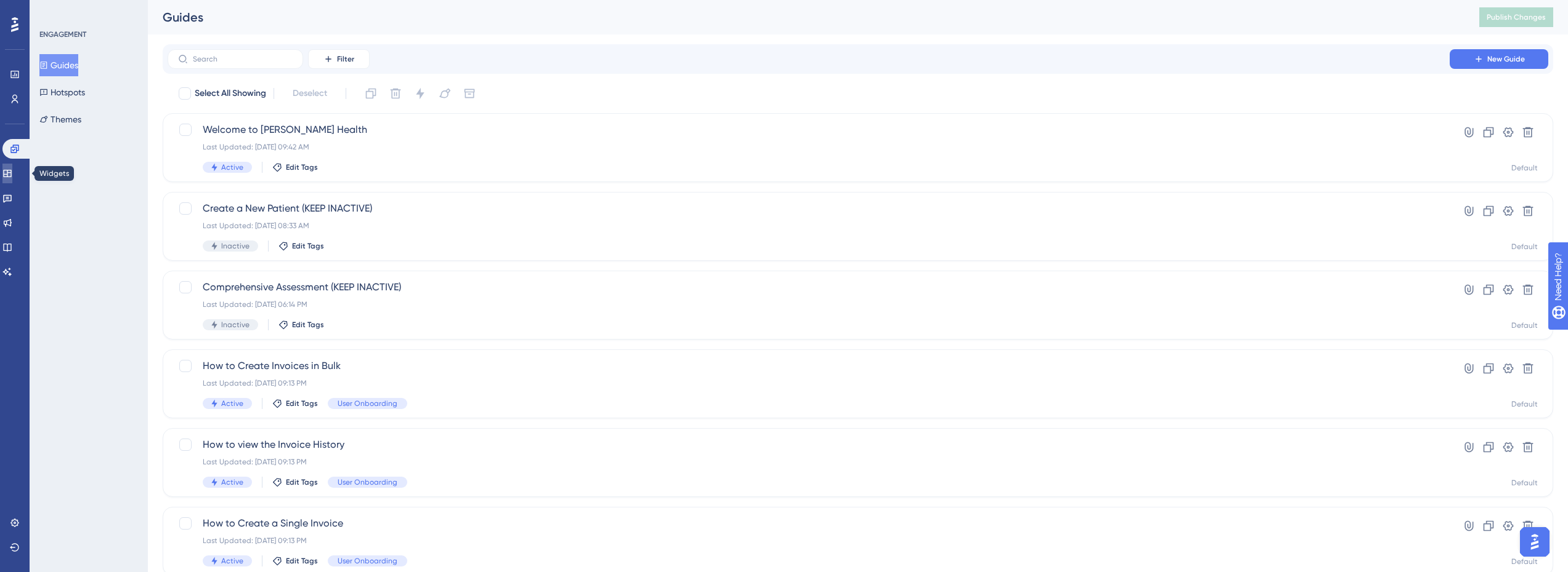
click at [10, 176] on link at bounding box center [7, 173] width 10 height 20
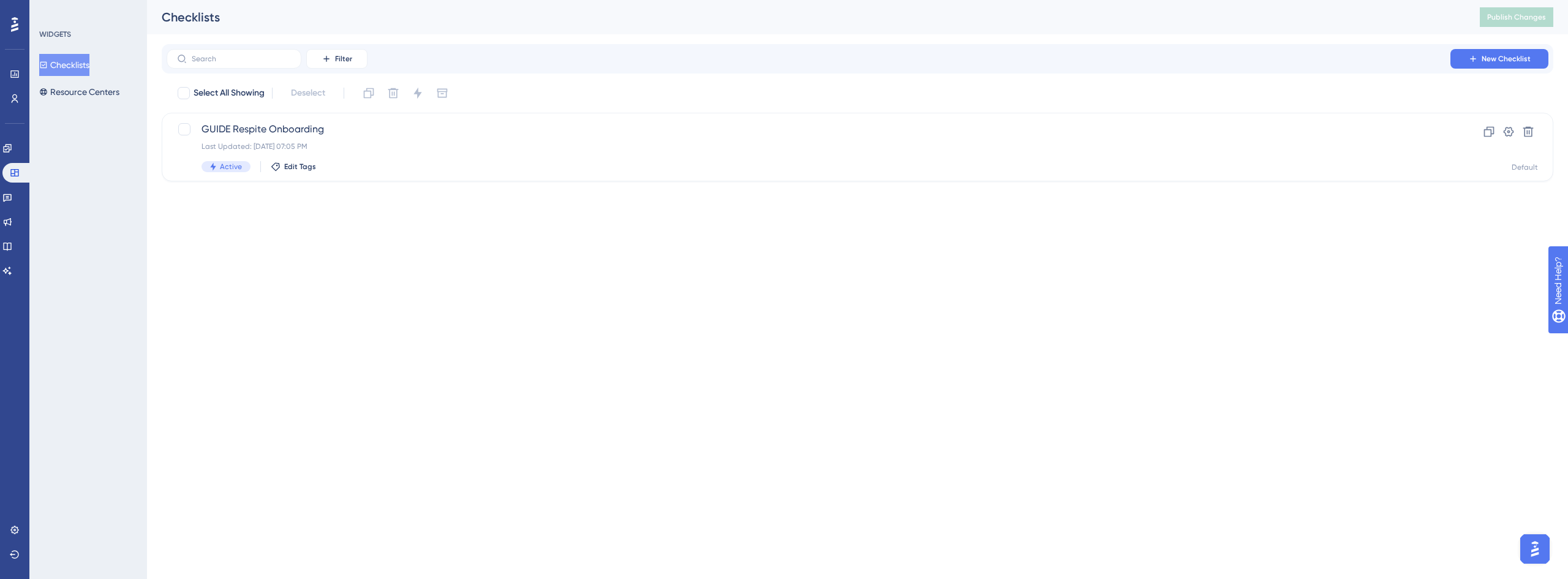
click at [19, 208] on div "Engagement Widgets Feedback Product Updates Knowledge Base AI Assistant" at bounding box center [14, 209] width 25 height 142
click at [12, 199] on icon at bounding box center [7, 197] width 10 height 10
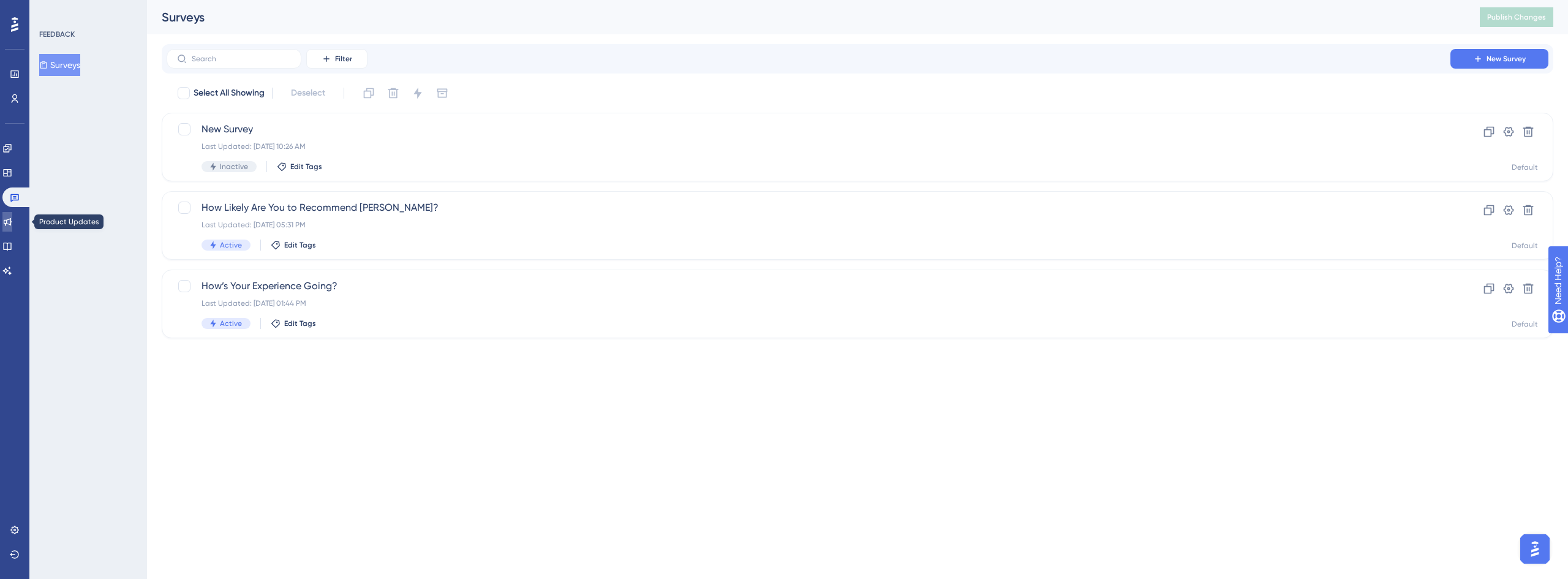
click at [10, 220] on link at bounding box center [7, 221] width 10 height 20
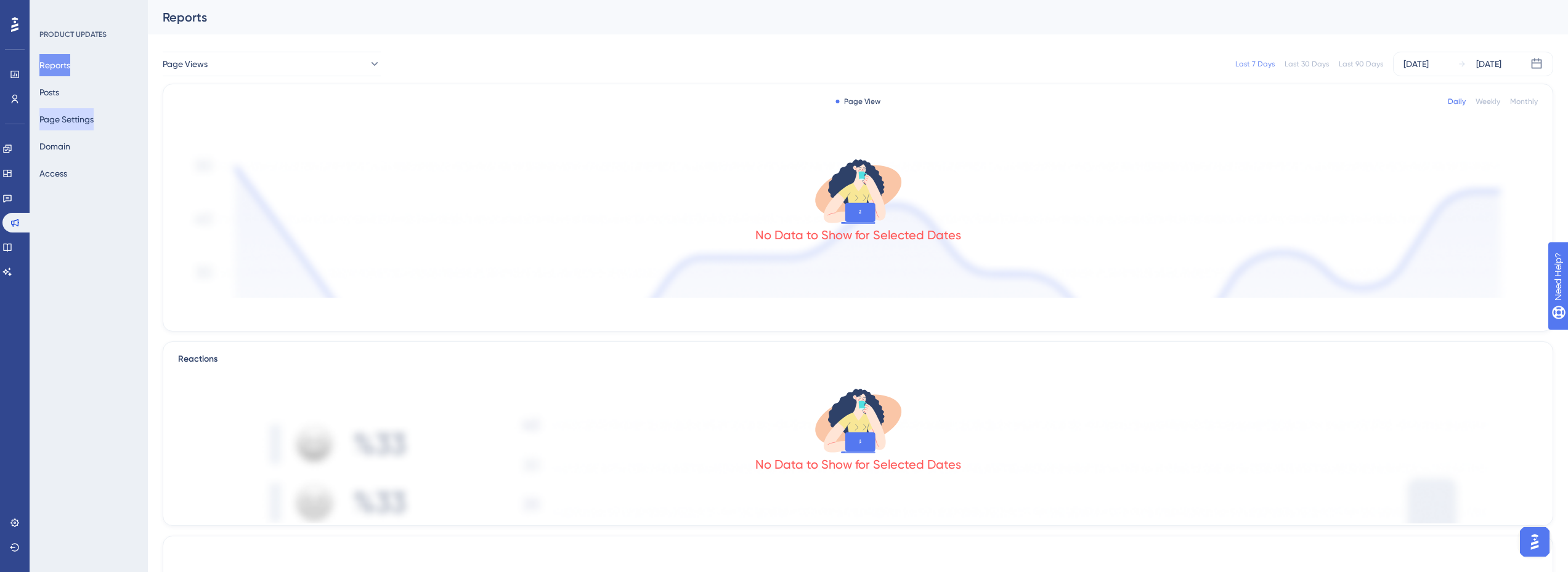
click at [94, 119] on button "Page Settings" at bounding box center [67, 120] width 55 height 22
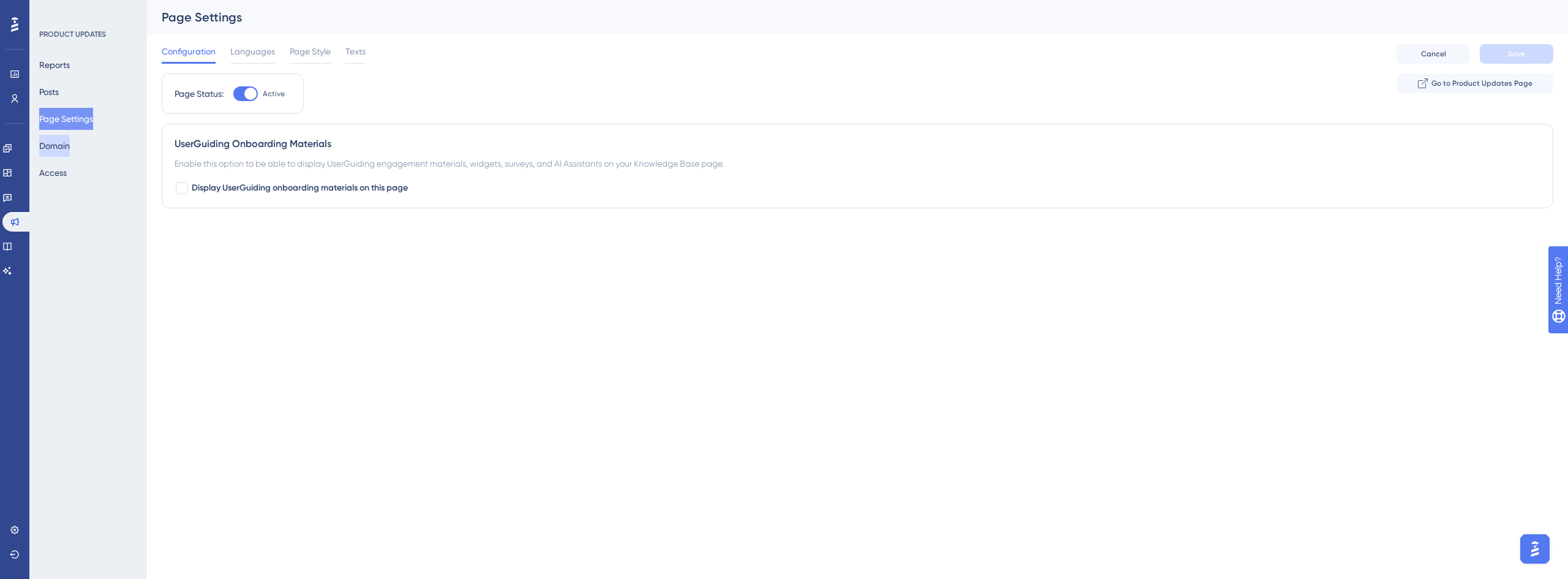
click at [67, 148] on button "Domain" at bounding box center [54, 146] width 30 height 22
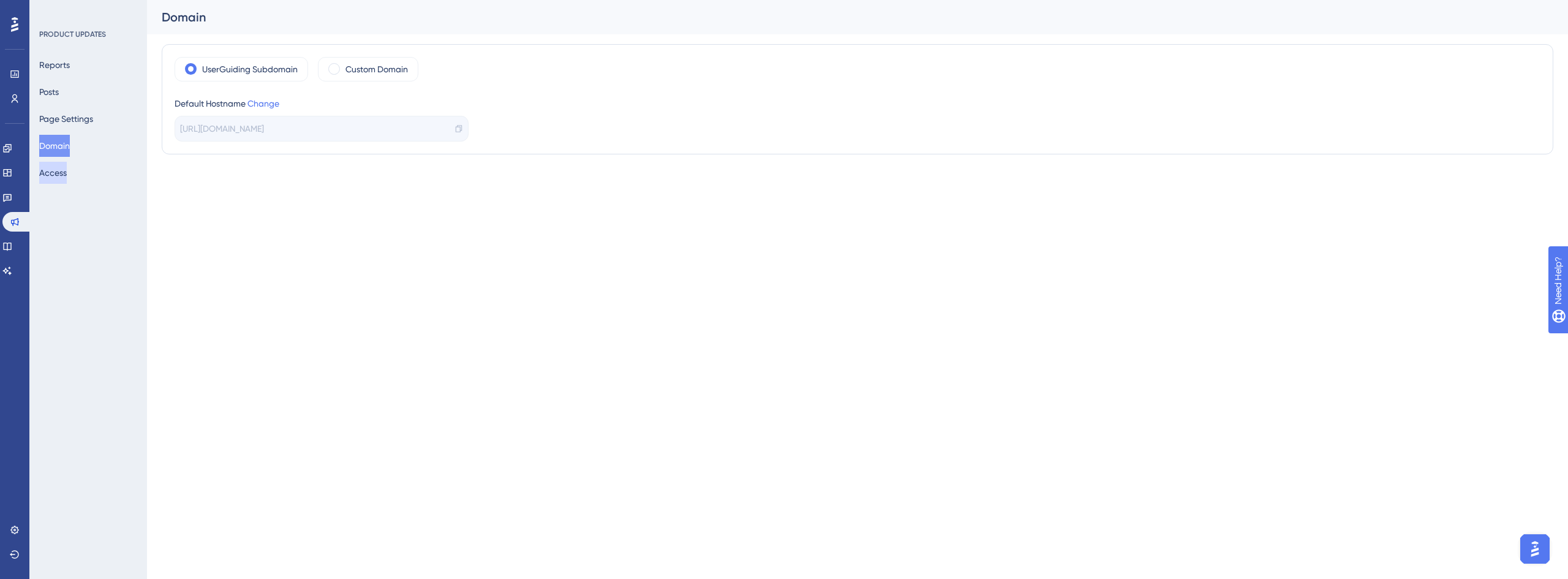
click at [65, 180] on button "Access" at bounding box center [53, 173] width 28 height 22
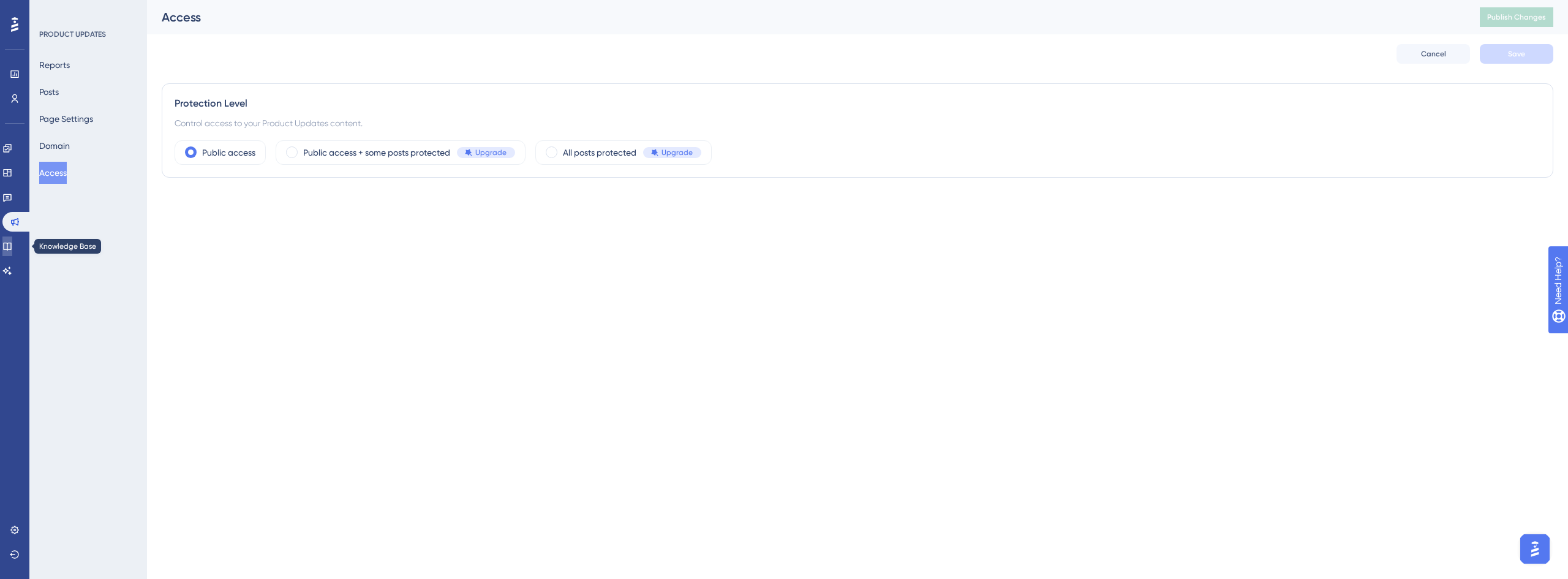
click at [4, 245] on link at bounding box center [7, 246] width 10 height 20
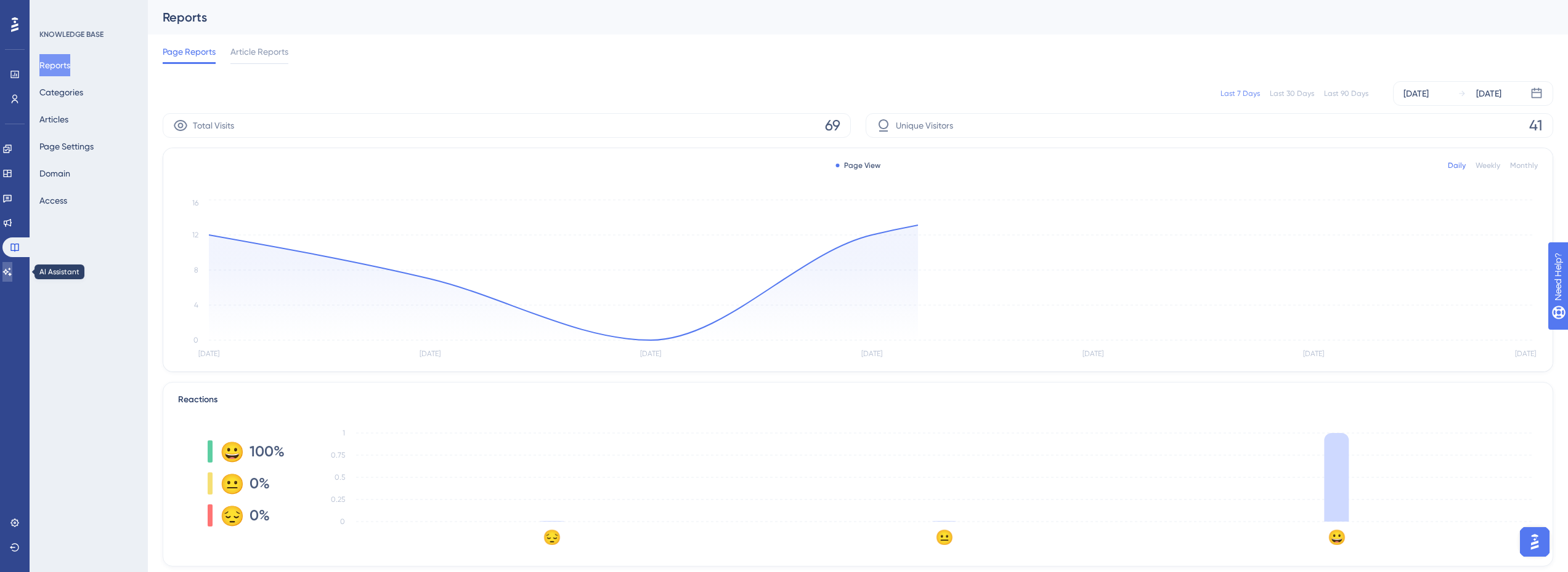
click at [6, 278] on link at bounding box center [7, 272] width 10 height 20
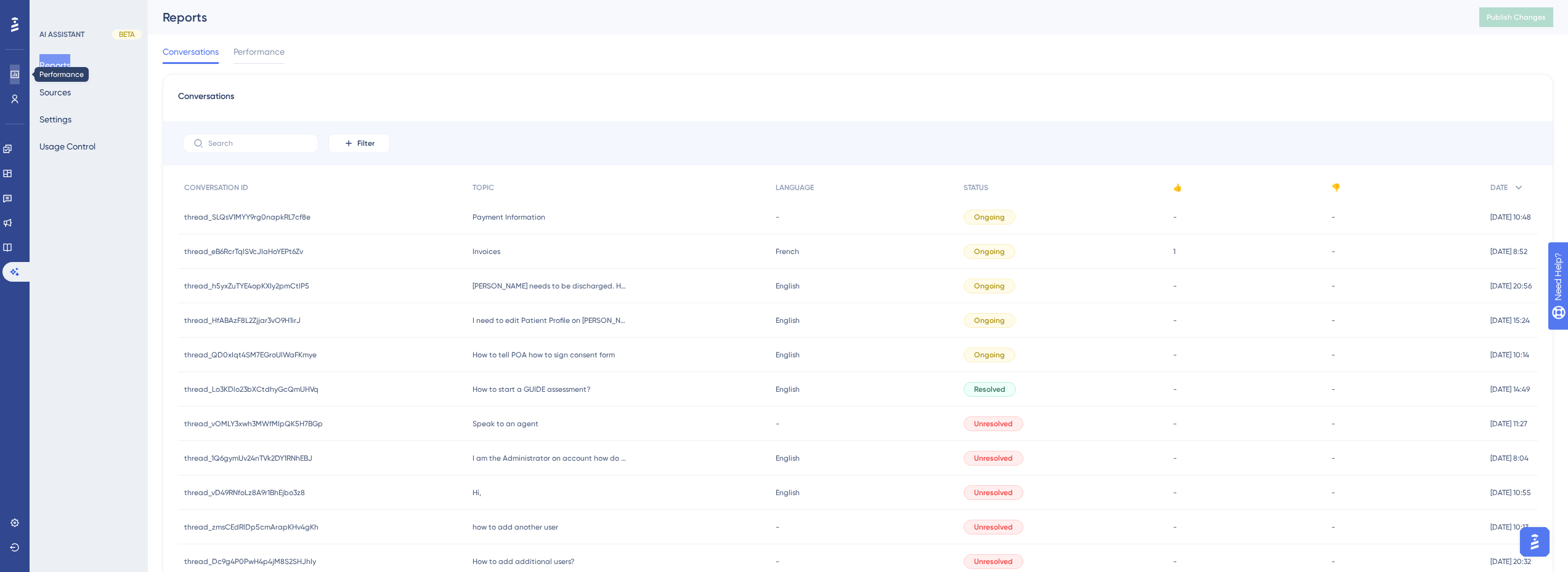
click at [15, 75] on icon at bounding box center [14, 75] width 10 height 10
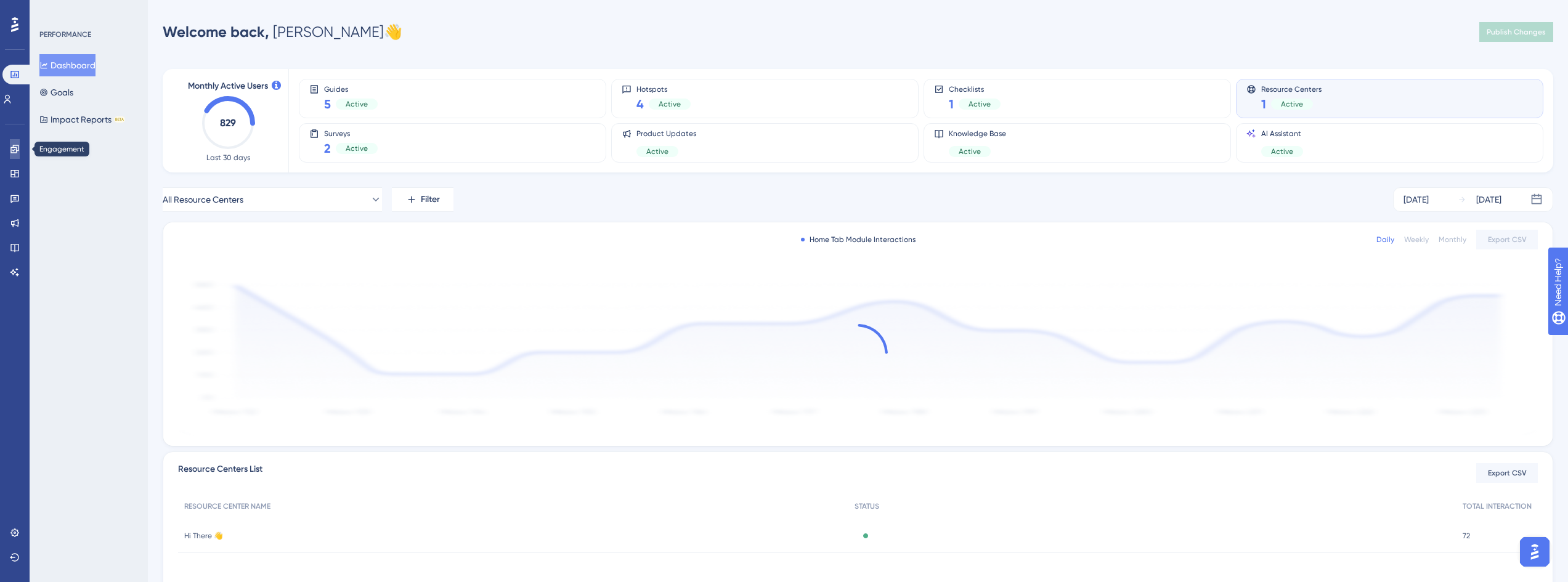
click at [17, 144] on icon at bounding box center [14, 149] width 10 height 10
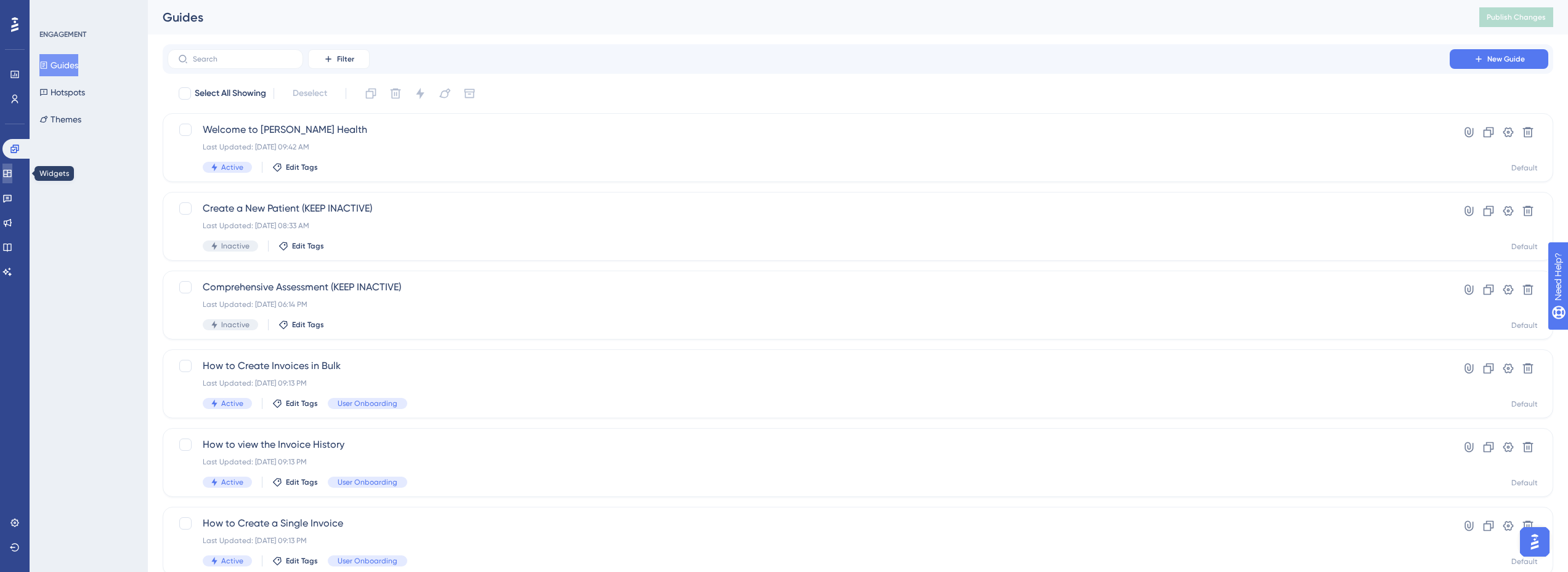
click at [11, 172] on icon at bounding box center [7, 173] width 8 height 7
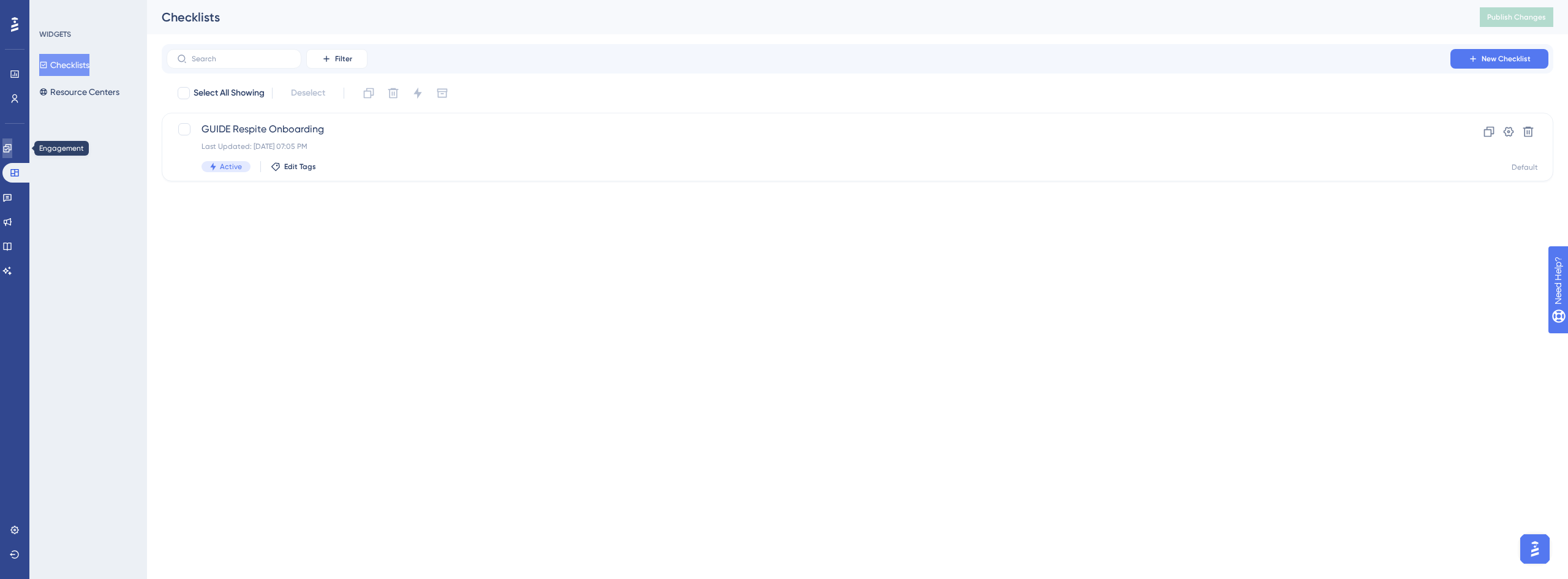
click at [8, 148] on link at bounding box center [7, 148] width 10 height 20
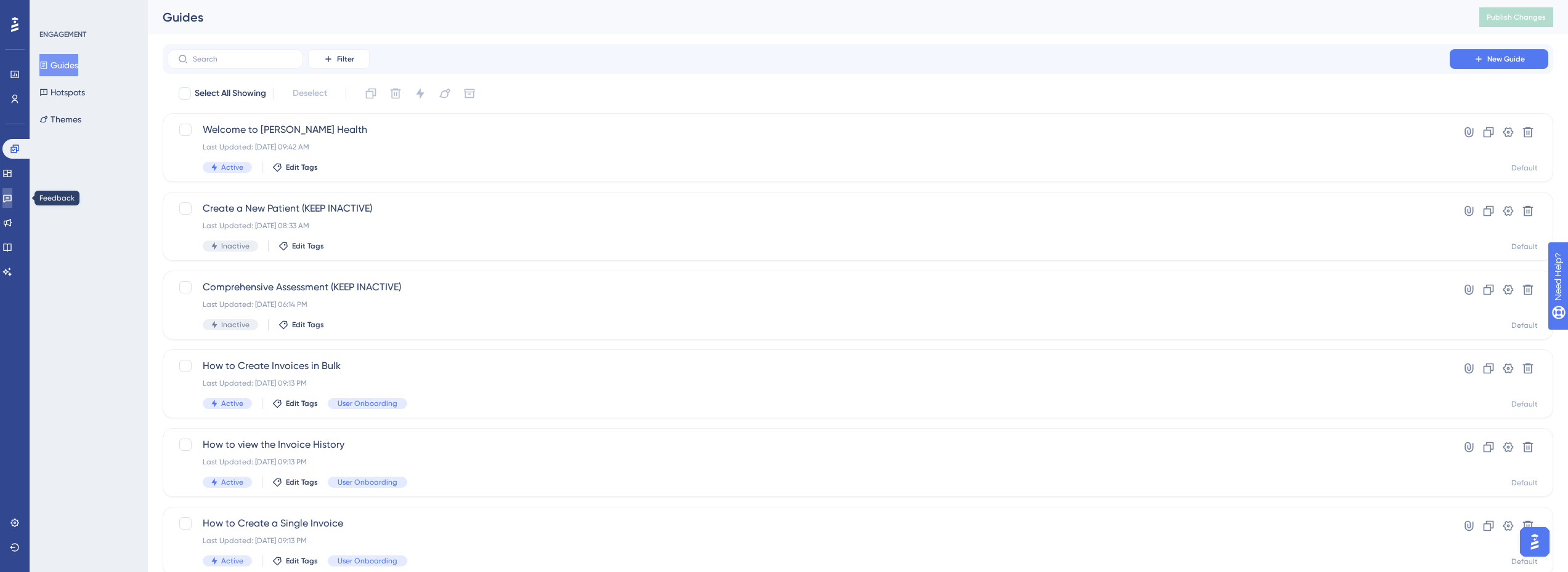
click at [12, 200] on icon at bounding box center [7, 198] width 10 height 10
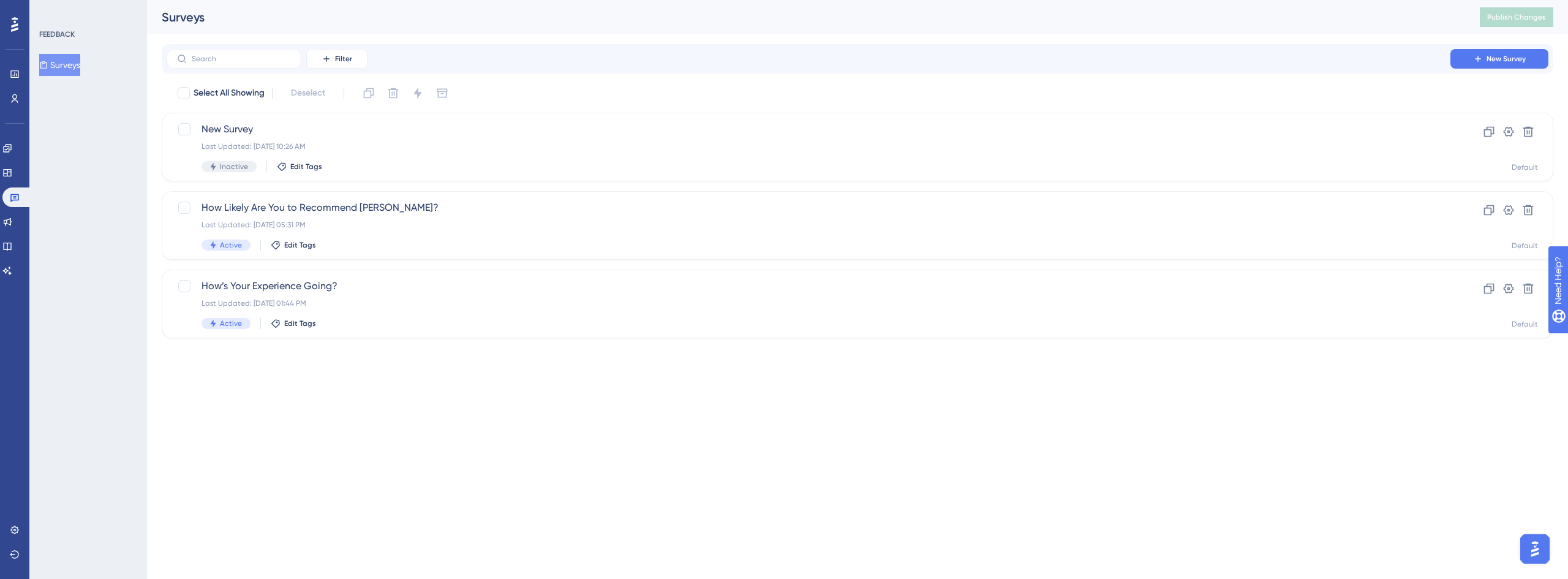
click at [1523, 47] on div "Filter New Survey" at bounding box center [857, 58] width 1392 height 30
click at [1523, 55] on span "New Survey" at bounding box center [1506, 59] width 39 height 10
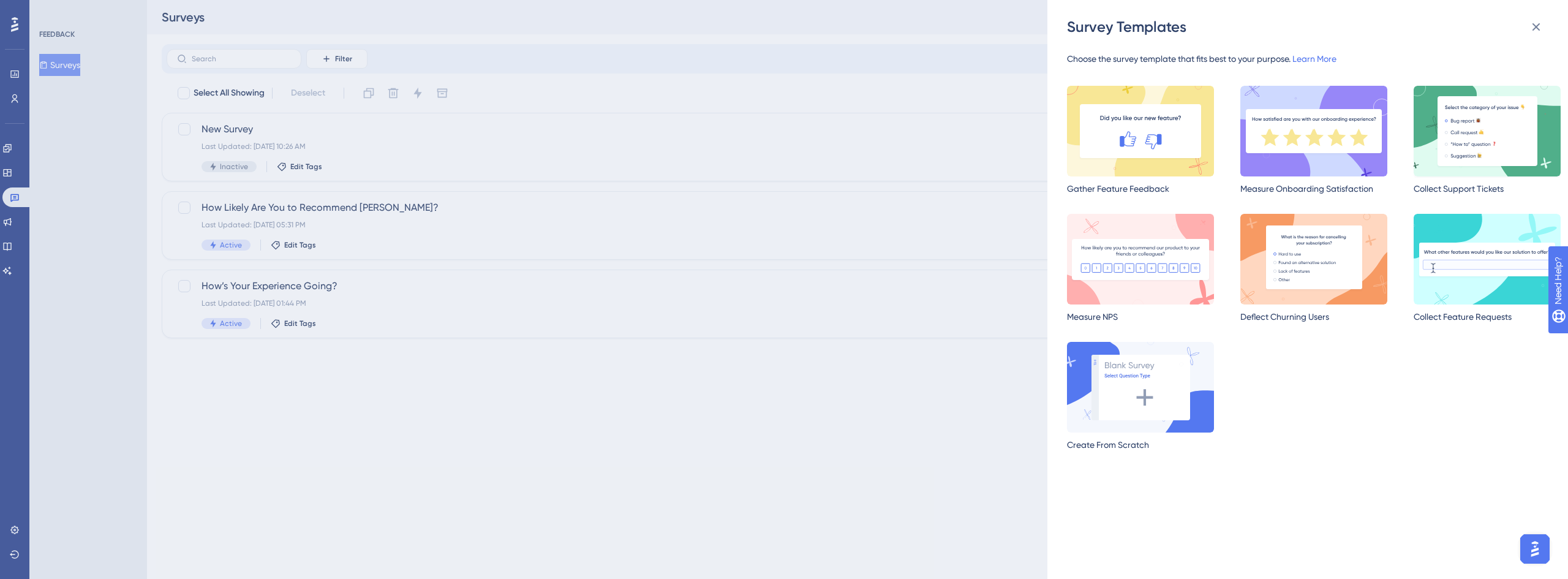
click at [1448, 163] on img at bounding box center [1487, 131] width 147 height 91
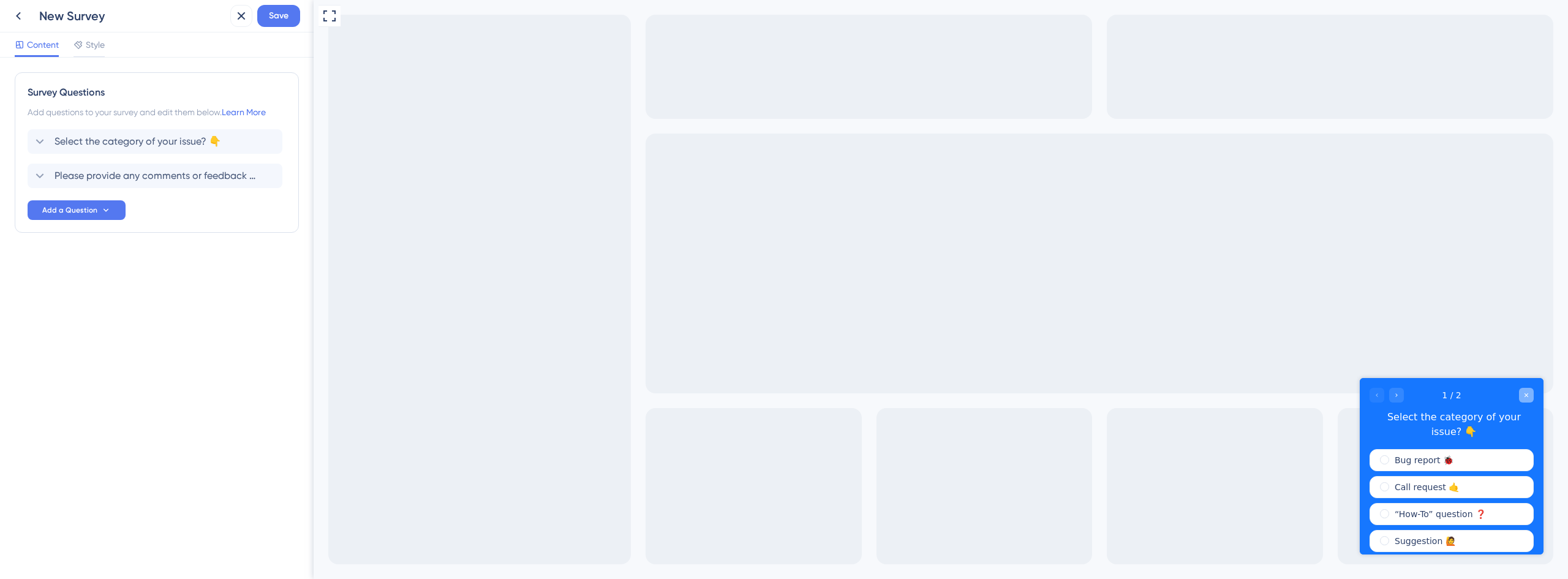
click at [1530, 396] on div "Close survey" at bounding box center [1526, 395] width 14 height 14
click at [13, 10] on icon at bounding box center [18, 16] width 14 height 14
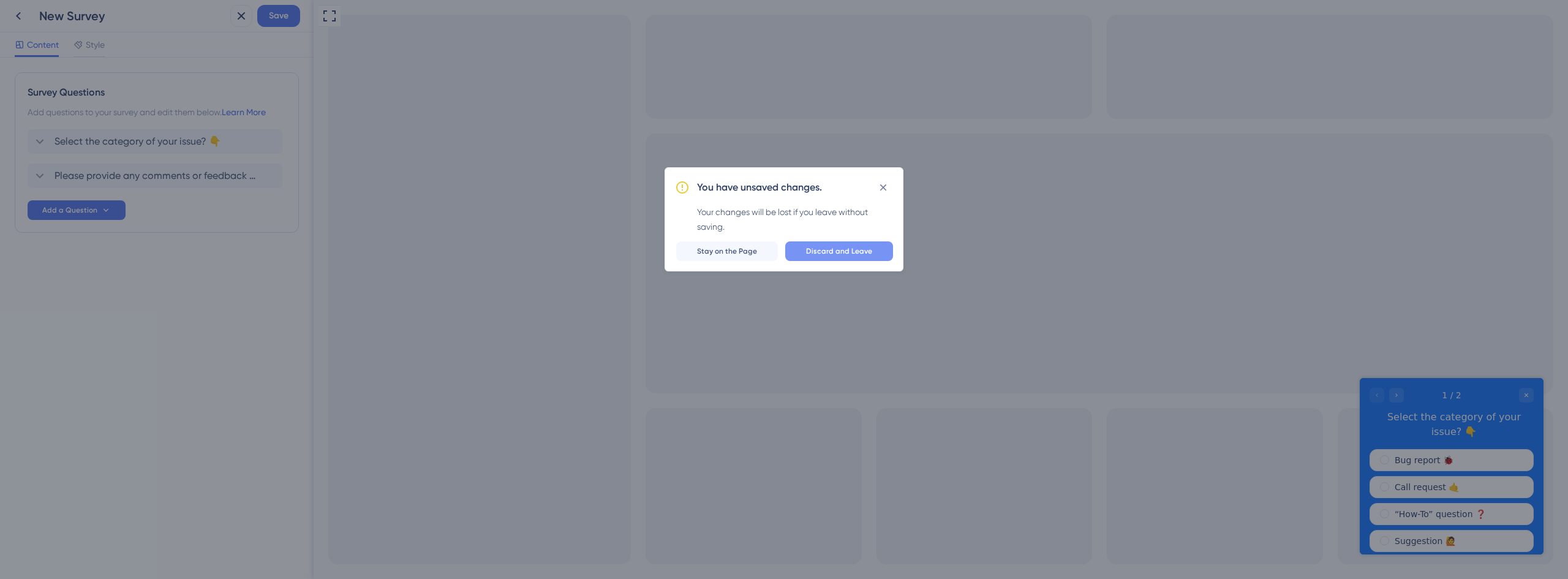
click at [872, 254] on button "Discard and Leave" at bounding box center [839, 251] width 108 height 20
